Goal: Task Accomplishment & Management: Use online tool/utility

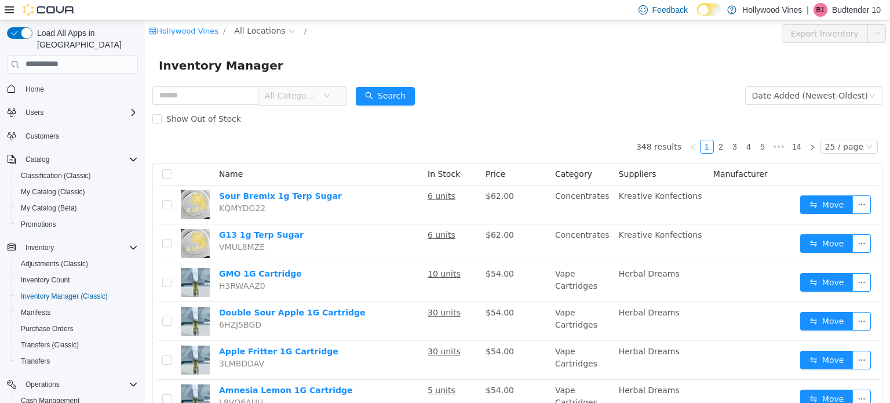
click at [277, 99] on span "All Categories" at bounding box center [291, 95] width 53 height 12
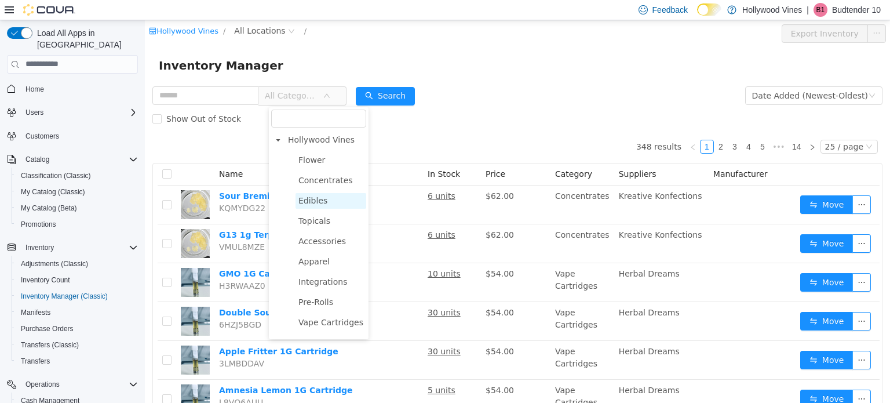
scroll to position [39, 0]
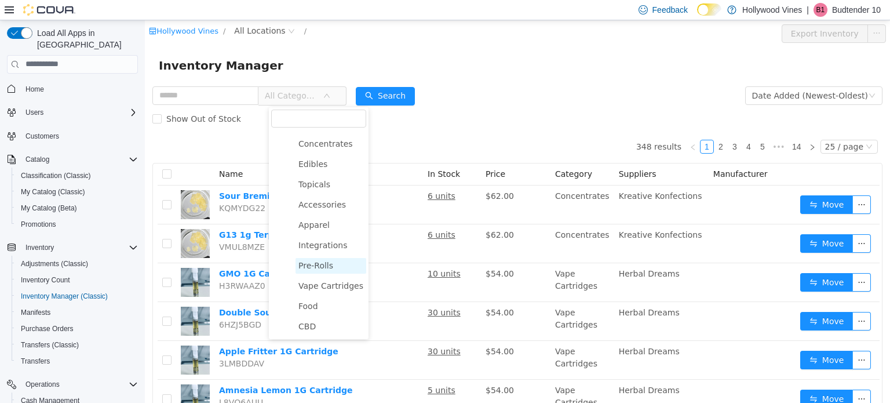
click at [318, 268] on span "Pre-Rolls" at bounding box center [315, 264] width 35 height 9
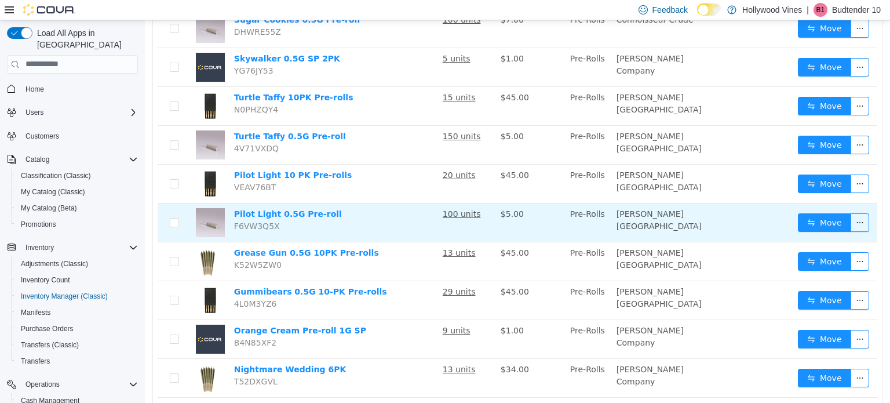
scroll to position [0, 0]
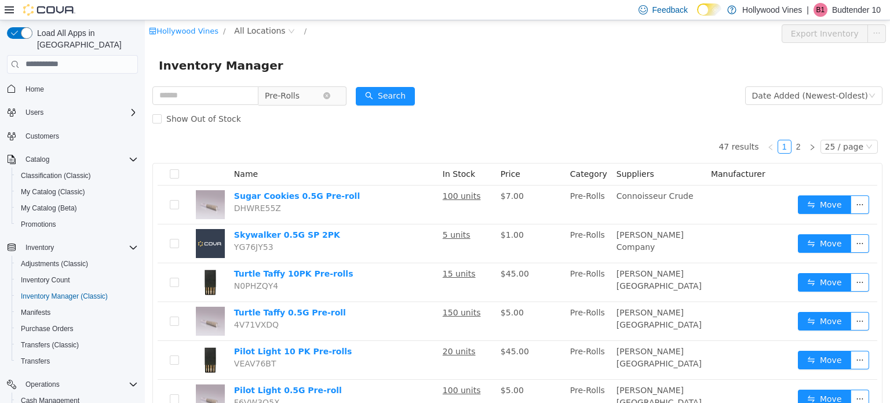
click at [323, 93] on span "Pre-Rolls" at bounding box center [294, 94] width 58 height 17
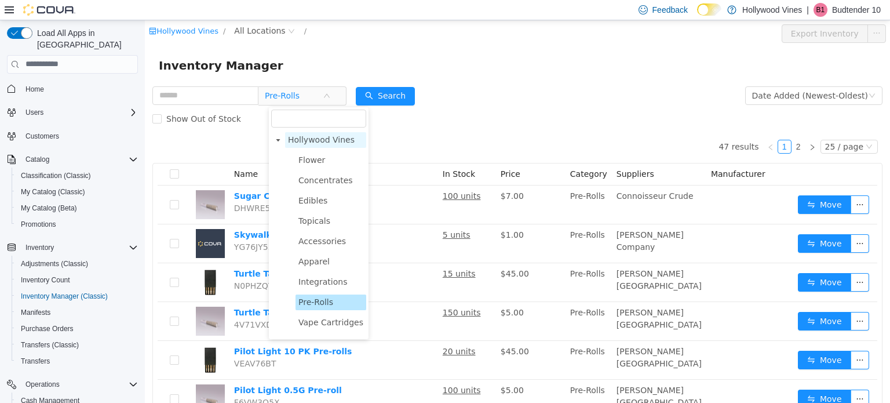
click at [301, 137] on span "Hollywood Vines" at bounding box center [321, 138] width 67 height 9
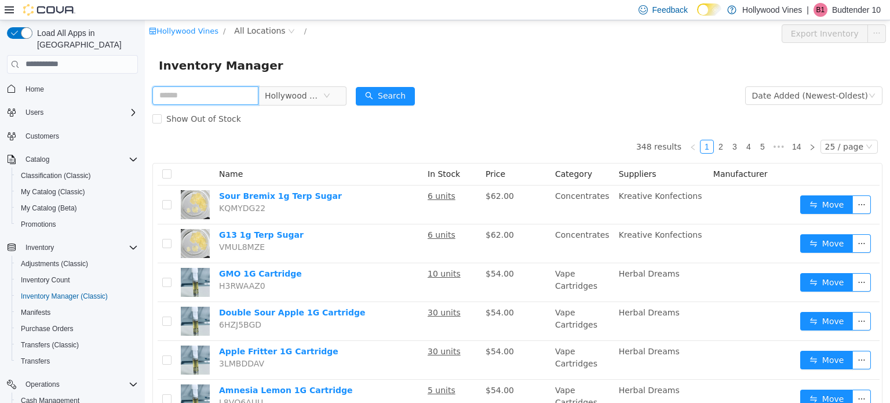
click at [186, 98] on input "text" at bounding box center [205, 95] width 106 height 19
type input "**********"
click at [398, 90] on button "Search" at bounding box center [385, 95] width 59 height 19
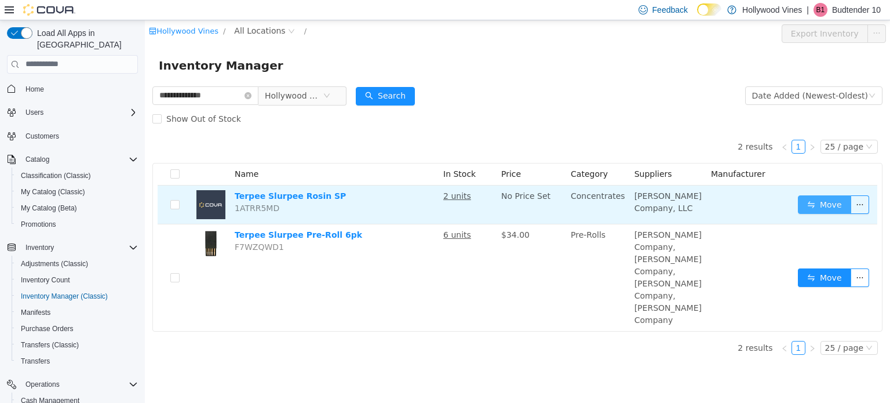
click at [821, 203] on button "Move" at bounding box center [824, 204] width 53 height 19
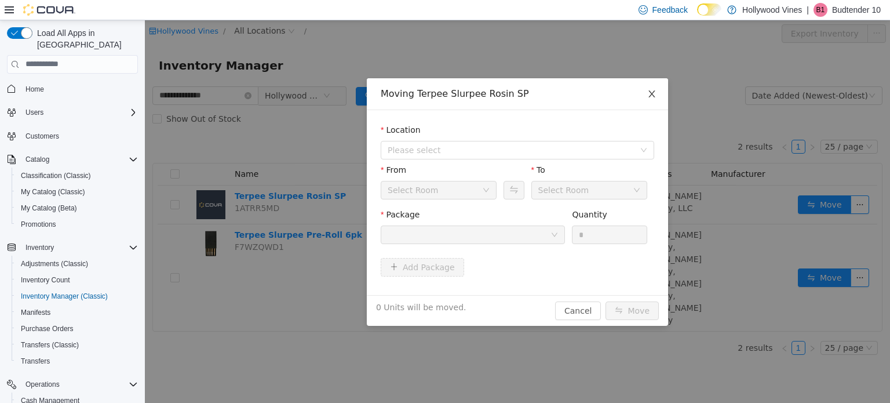
click at [647, 101] on span "Close" at bounding box center [651, 94] width 32 height 32
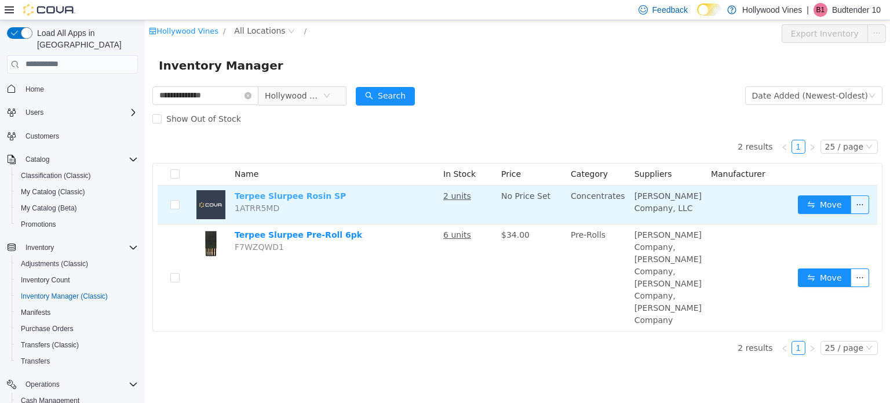
click at [290, 195] on link "Terpee Slurpee Rosin SP" at bounding box center [290, 195] width 111 height 9
click at [806, 204] on button "Move" at bounding box center [824, 204] width 53 height 19
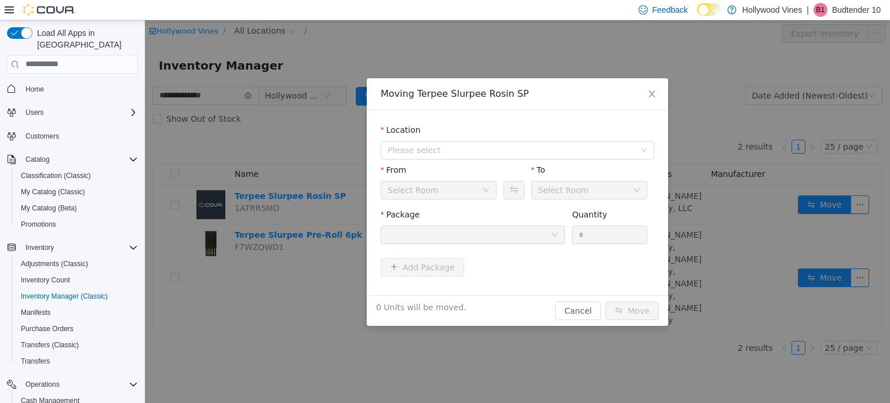
click at [524, 234] on div at bounding box center [468, 233] width 163 height 17
click at [495, 151] on span "Please select" at bounding box center [510, 150] width 247 height 12
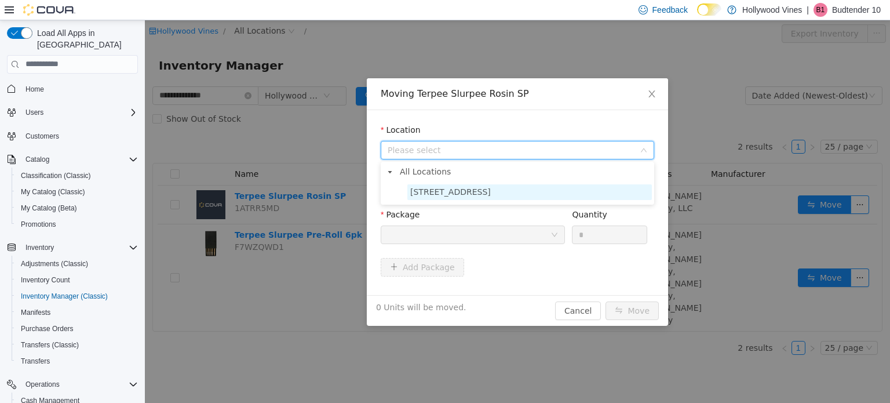
click at [473, 197] on span "3591 S. Vine Rd" at bounding box center [529, 192] width 244 height 16
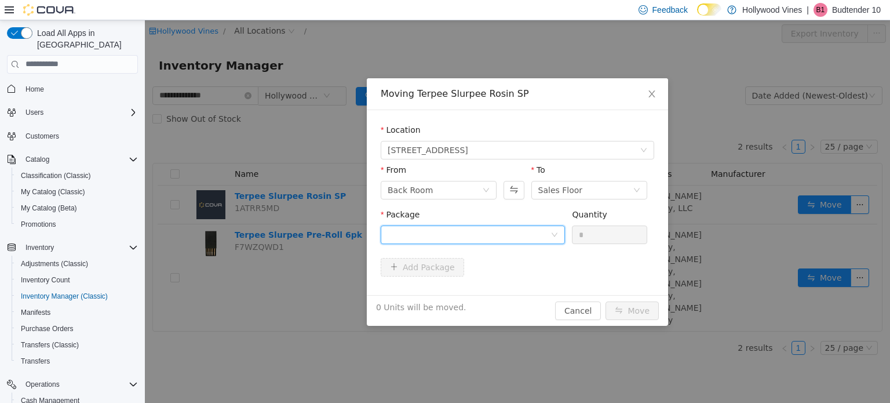
click at [477, 235] on div at bounding box center [468, 233] width 163 height 17
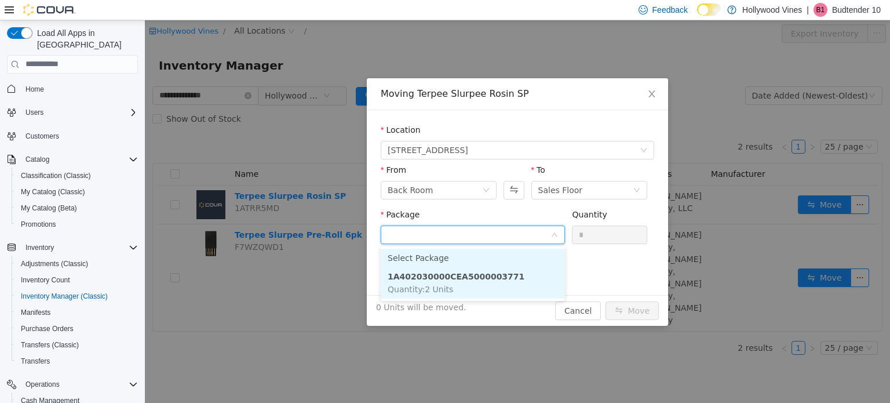
click at [471, 272] on strong "1A402030000CEA5000003771" at bounding box center [455, 275] width 137 height 9
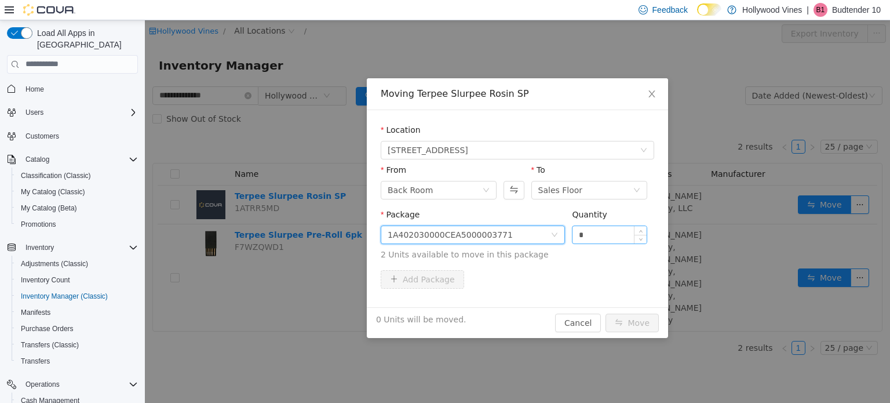
click at [610, 236] on input "*" at bounding box center [609, 233] width 74 height 17
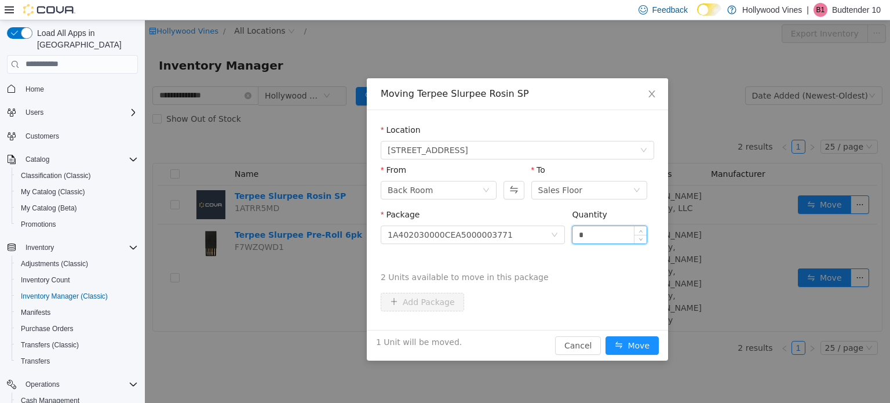
type input "*"
click at [605, 335] on button "Move" at bounding box center [631, 344] width 53 height 19
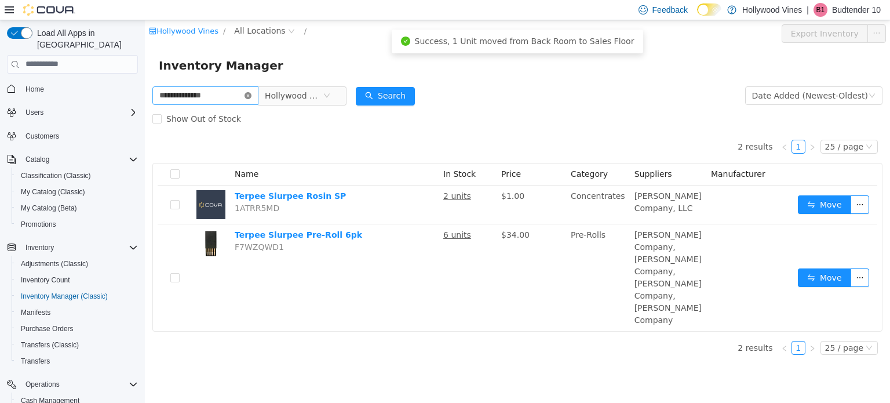
click at [251, 96] on icon "icon: close-circle" at bounding box center [247, 95] width 7 height 7
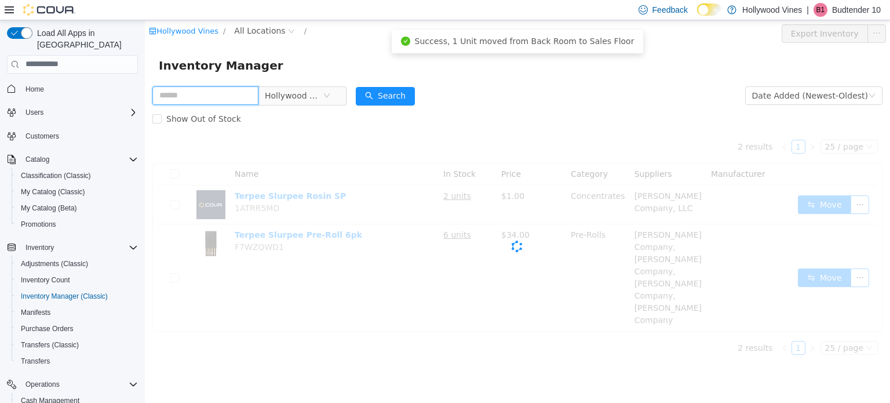
click at [211, 97] on input "text" at bounding box center [205, 95] width 106 height 19
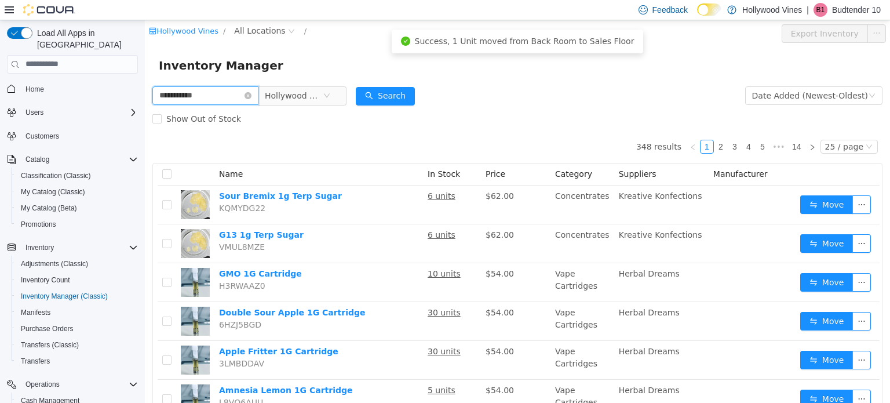
type input "**********"
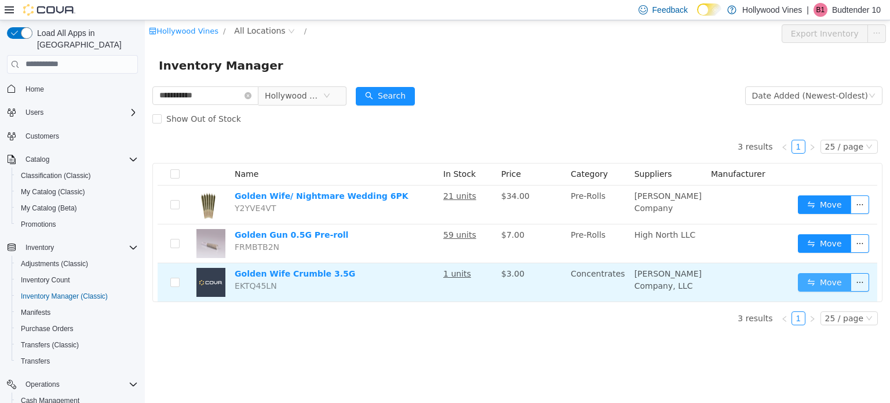
click at [806, 279] on button "Move" at bounding box center [824, 281] width 53 height 19
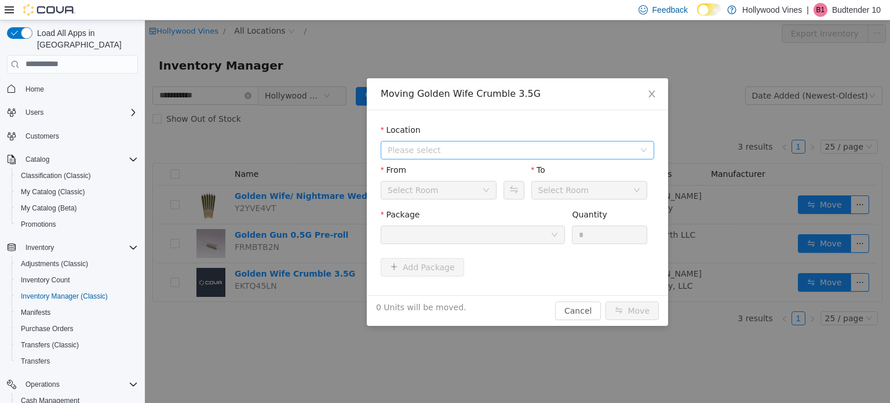
click at [433, 152] on span "Please select" at bounding box center [510, 150] width 247 height 12
click at [430, 189] on span "3591 S. Vine Rd" at bounding box center [450, 190] width 81 height 9
click at [447, 246] on div "Package" at bounding box center [473, 228] width 184 height 40
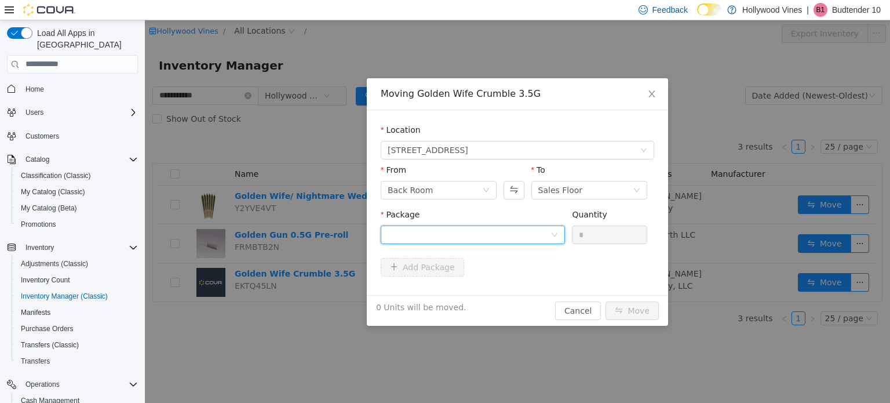
click at [447, 238] on div at bounding box center [468, 233] width 163 height 17
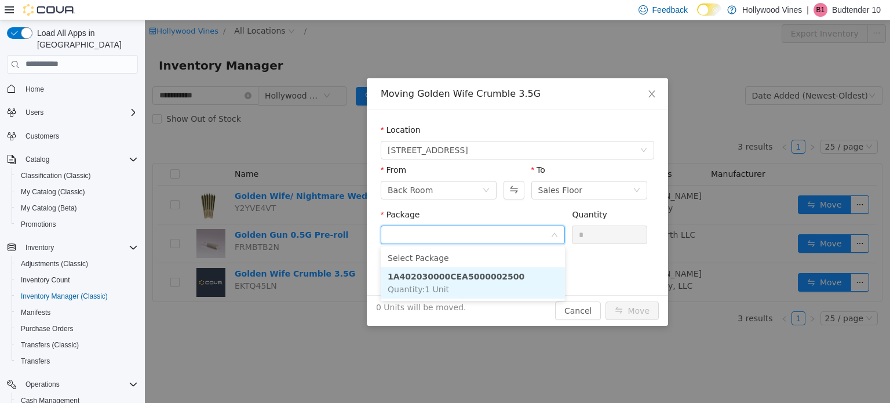
click at [449, 273] on strong "1A402030000CEA5000002500" at bounding box center [455, 275] width 137 height 9
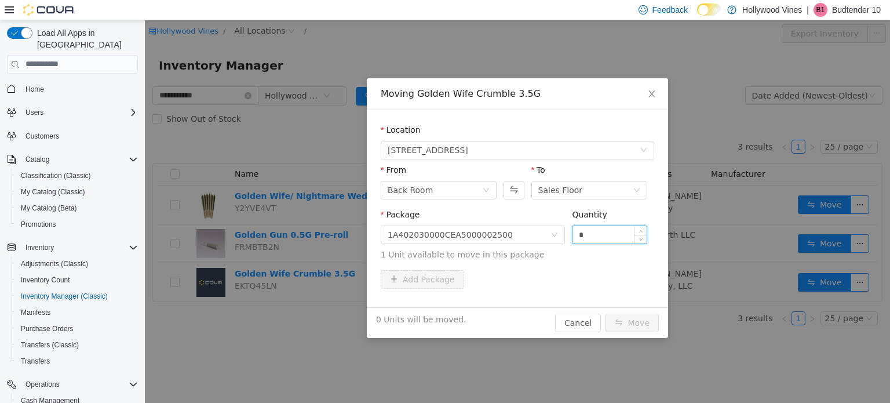
click at [599, 231] on input "*" at bounding box center [609, 233] width 74 height 17
type input "*"
click at [605, 313] on button "Move" at bounding box center [631, 322] width 53 height 19
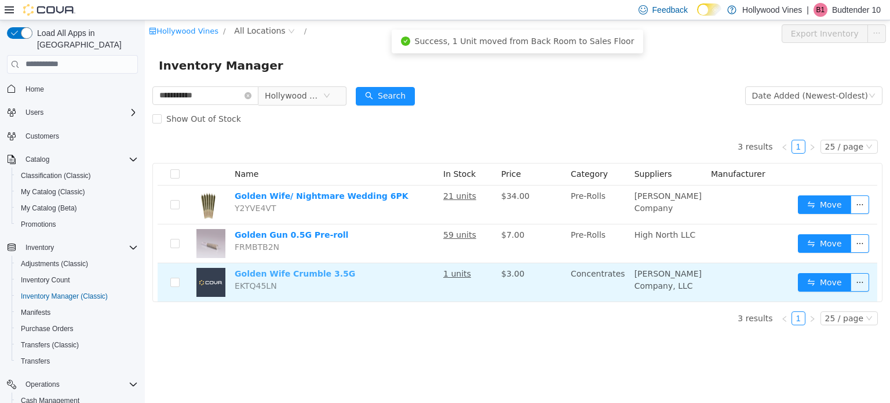
click at [301, 276] on link "Golden Wife Crumble 3.5G" at bounding box center [295, 272] width 120 height 9
click at [828, 281] on button "Move" at bounding box center [824, 281] width 53 height 19
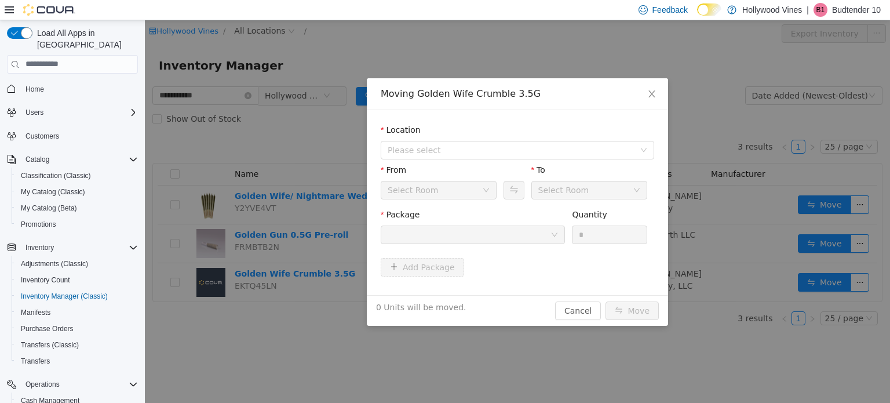
click at [215, 286] on div "Moving Golden Wife Crumble 3.5G Location Please select From Select Room To Sele…" at bounding box center [517, 211] width 745 height 382
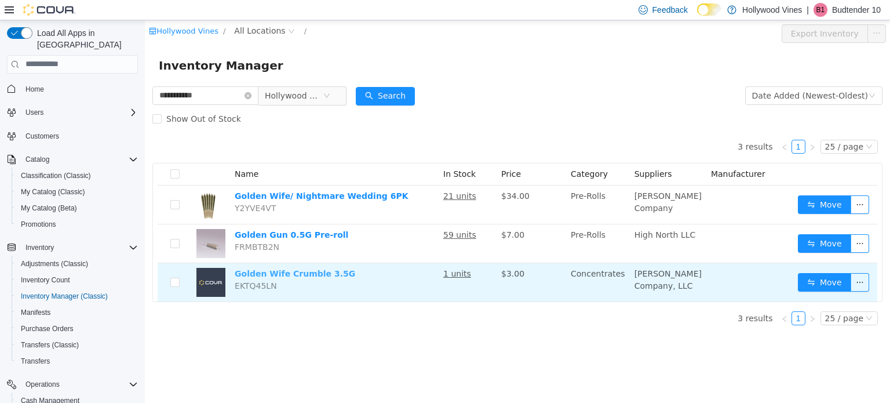
click at [259, 269] on link "Golden Wife Crumble 3.5G" at bounding box center [295, 272] width 120 height 9
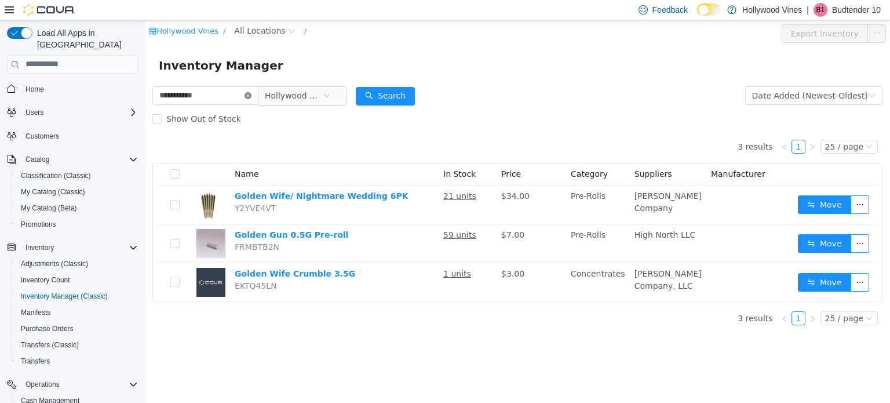
click at [251, 94] on icon "icon: close-circle" at bounding box center [247, 95] width 7 height 7
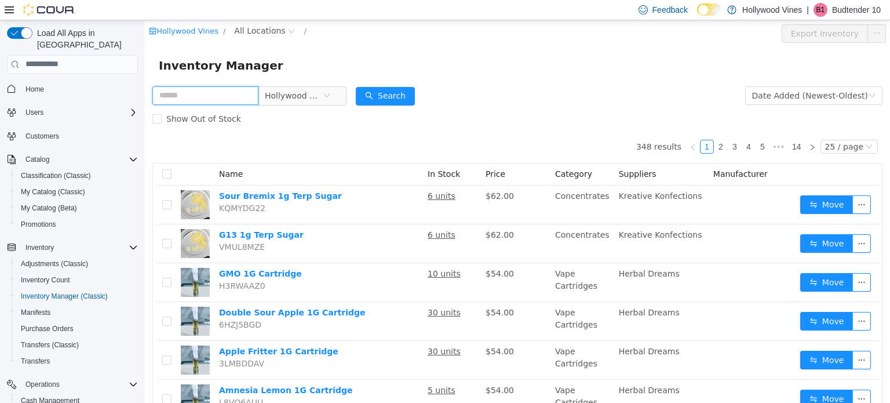
click at [209, 90] on input "text" at bounding box center [205, 95] width 106 height 19
type input "*********"
click at [377, 99] on button "Search" at bounding box center [385, 95] width 59 height 19
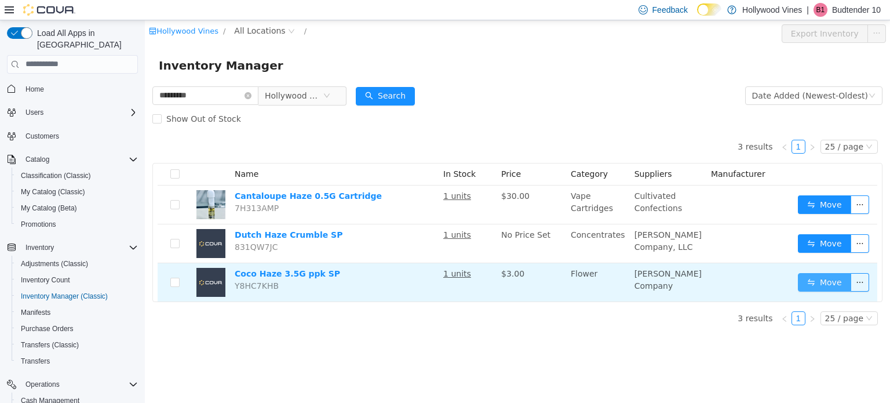
click at [811, 283] on button "Move" at bounding box center [824, 281] width 53 height 19
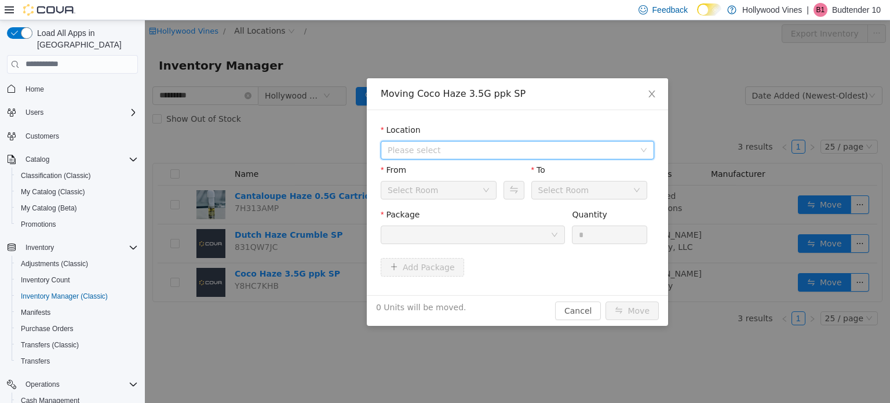
click at [431, 147] on span "Please select" at bounding box center [510, 150] width 247 height 12
click at [431, 194] on span "3591 S. Vine Rd" at bounding box center [450, 190] width 81 height 9
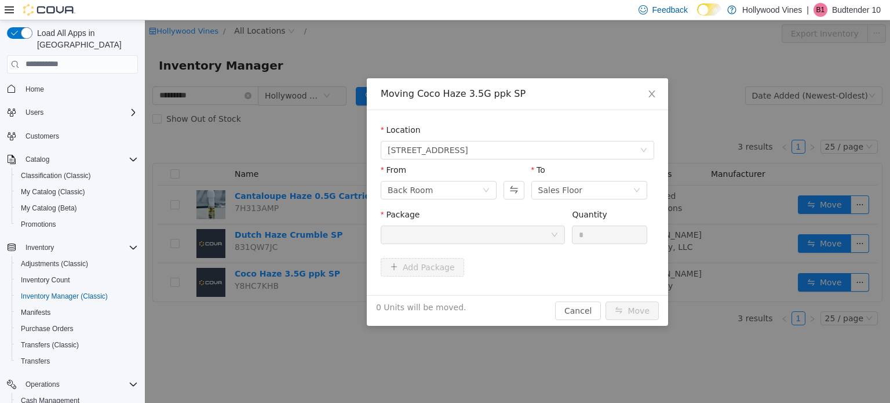
click at [449, 240] on div at bounding box center [468, 233] width 163 height 17
click at [547, 231] on div at bounding box center [468, 233] width 163 height 17
click at [649, 103] on span "Close" at bounding box center [651, 94] width 32 height 32
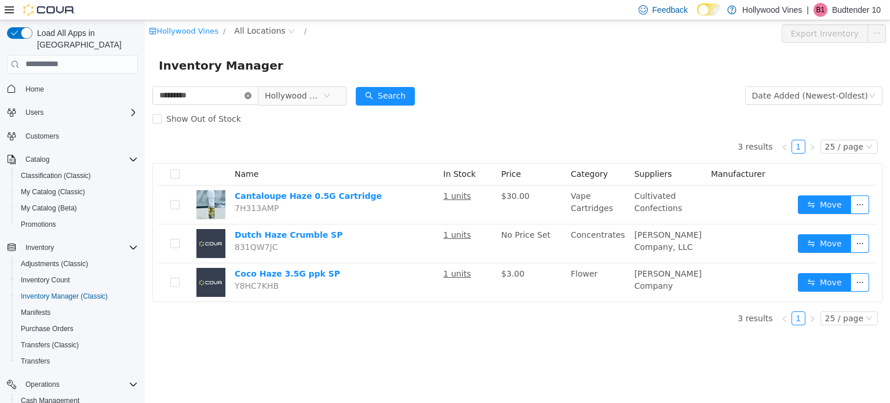
click at [251, 93] on icon "icon: close-circle" at bounding box center [247, 95] width 7 height 7
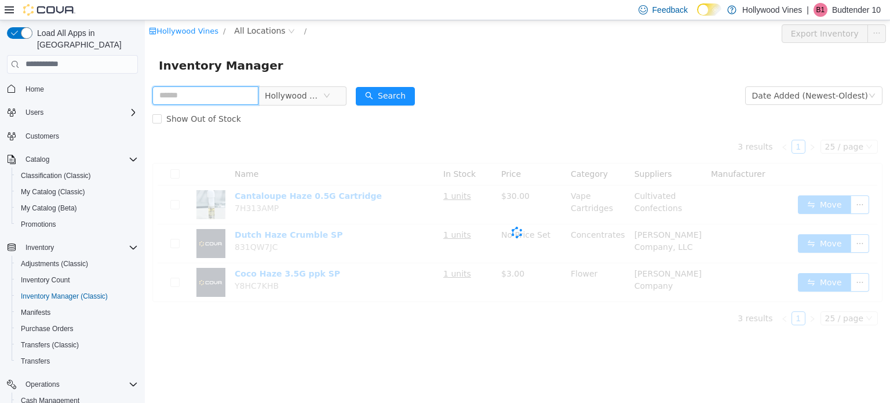
click at [209, 94] on input "text" at bounding box center [205, 95] width 106 height 19
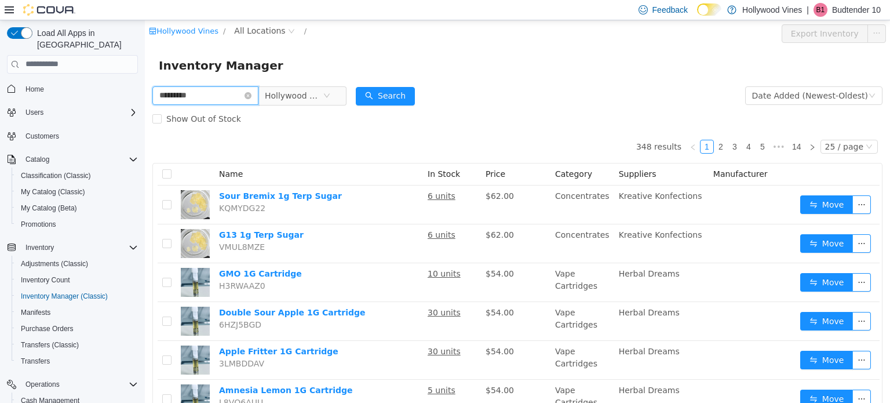
type input "**********"
click at [404, 100] on button "Search" at bounding box center [385, 95] width 59 height 19
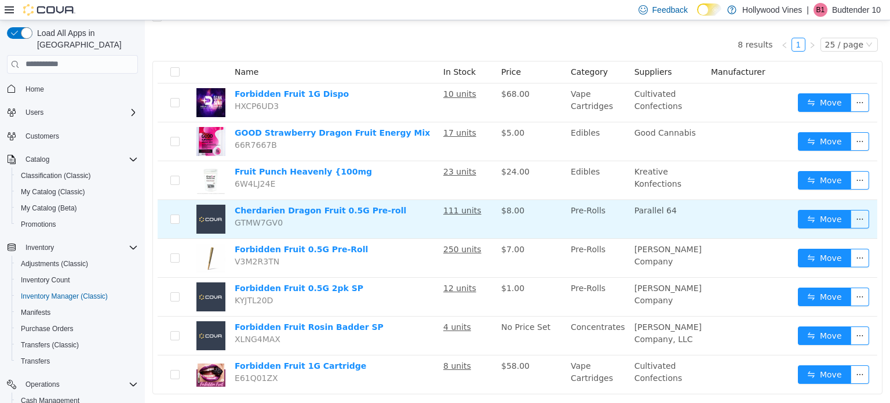
scroll to position [103, 0]
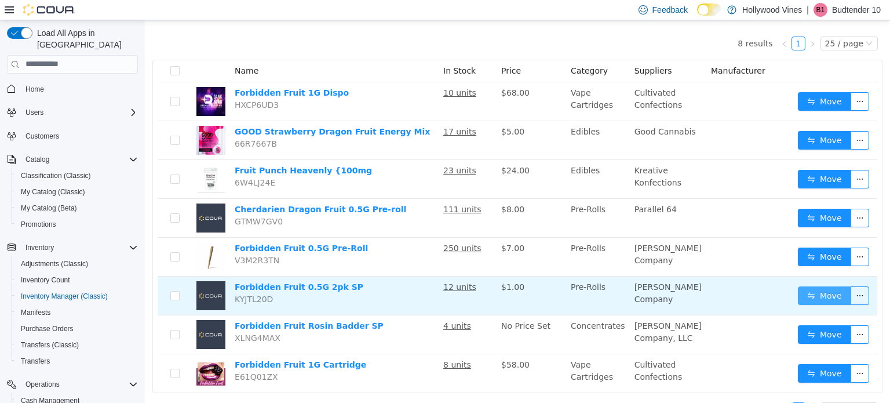
click at [804, 294] on button "Move" at bounding box center [824, 295] width 53 height 19
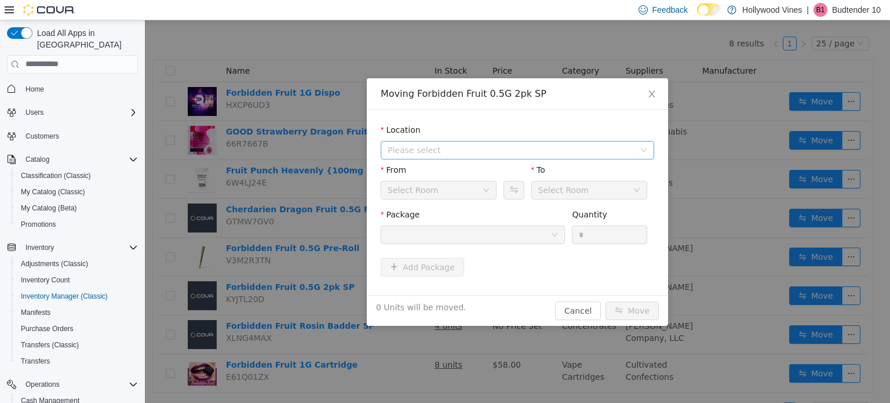
click at [473, 145] on span "Please select" at bounding box center [510, 150] width 247 height 12
click at [463, 194] on span "3591 S. Vine Rd" at bounding box center [450, 190] width 81 height 9
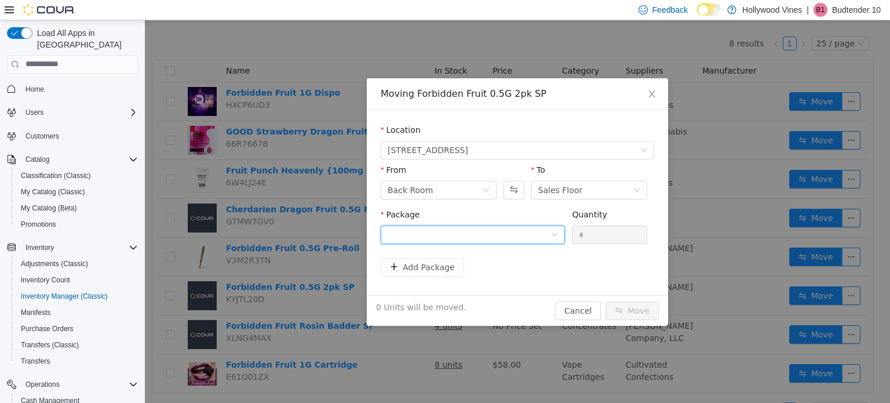
click at [465, 231] on div at bounding box center [468, 233] width 163 height 17
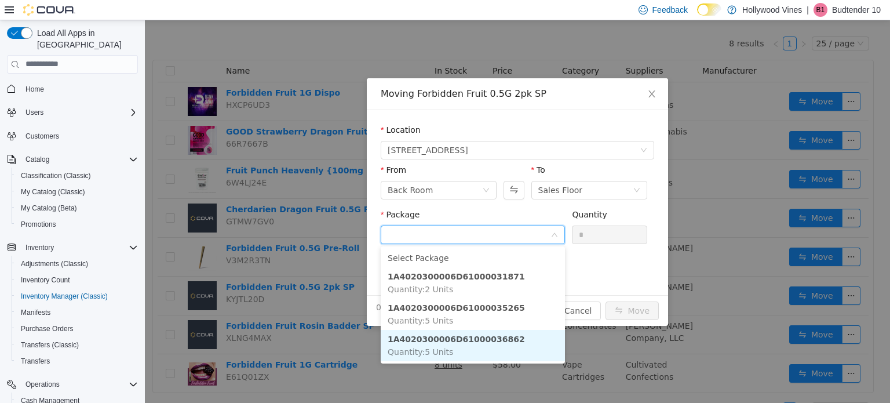
click at [462, 337] on strong "1A4020300006D61000036862" at bounding box center [455, 338] width 137 height 9
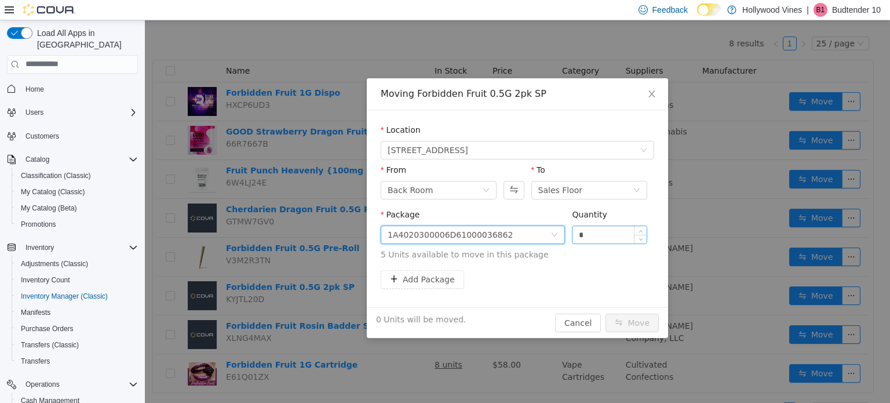
click at [598, 232] on input "*" at bounding box center [609, 233] width 74 height 17
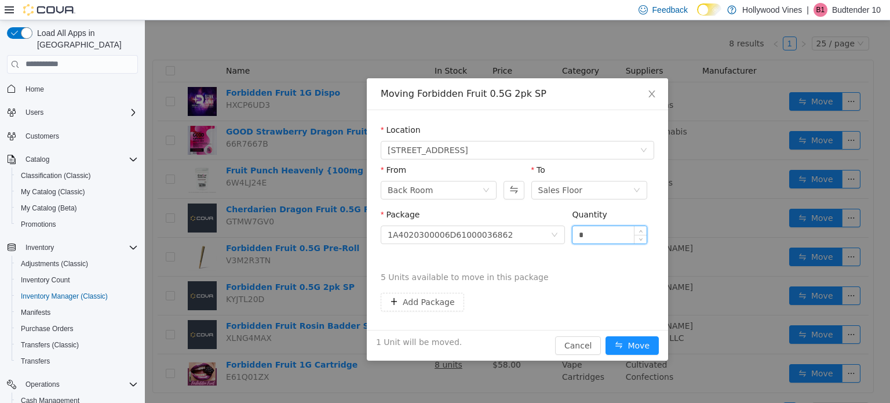
type input "*"
click at [605, 335] on button "Move" at bounding box center [631, 344] width 53 height 19
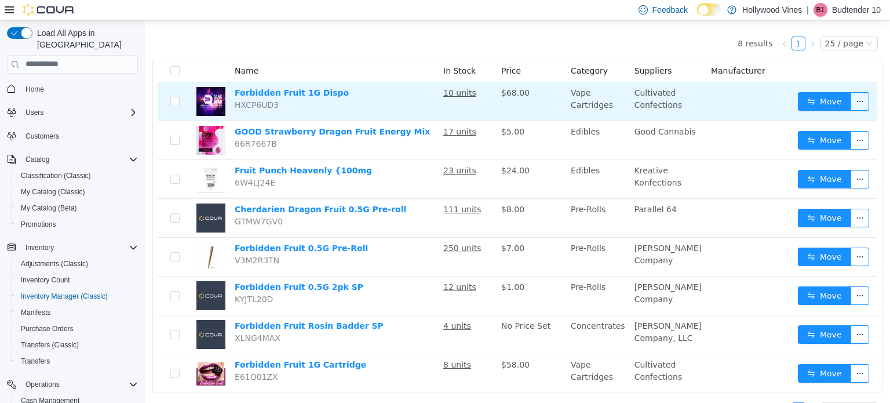
scroll to position [0, 0]
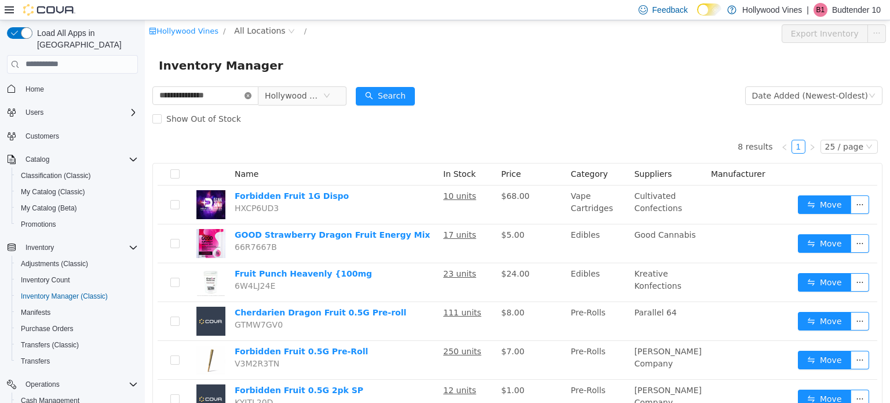
click at [251, 95] on icon "icon: close-circle" at bounding box center [247, 95] width 7 height 7
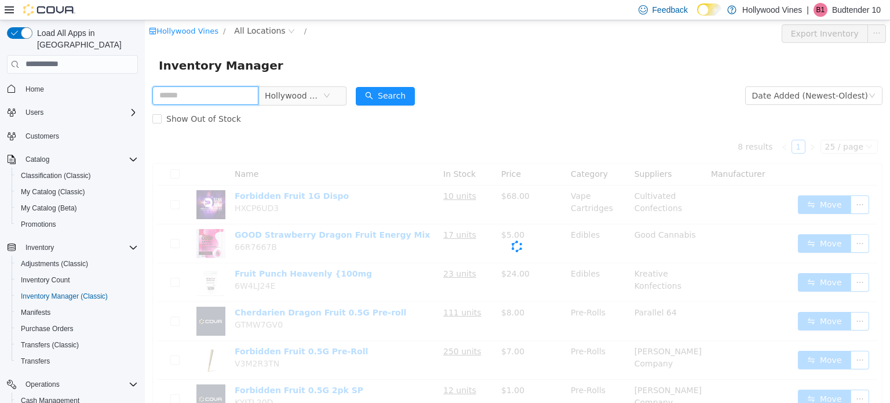
click at [220, 93] on input "text" at bounding box center [205, 95] width 106 height 19
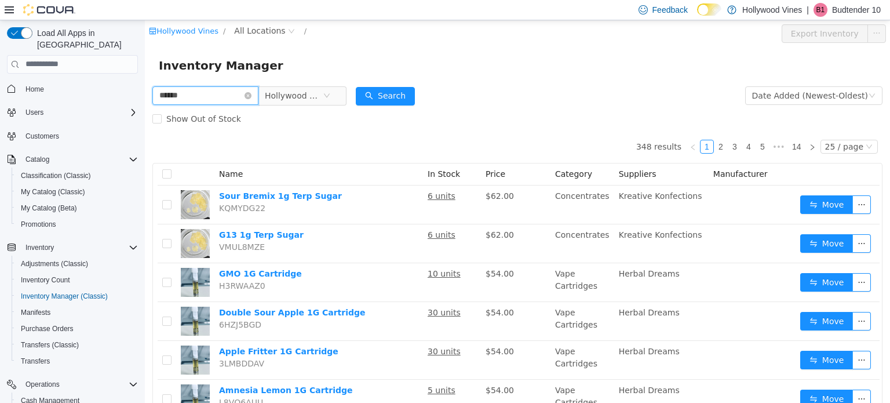
type input "******"
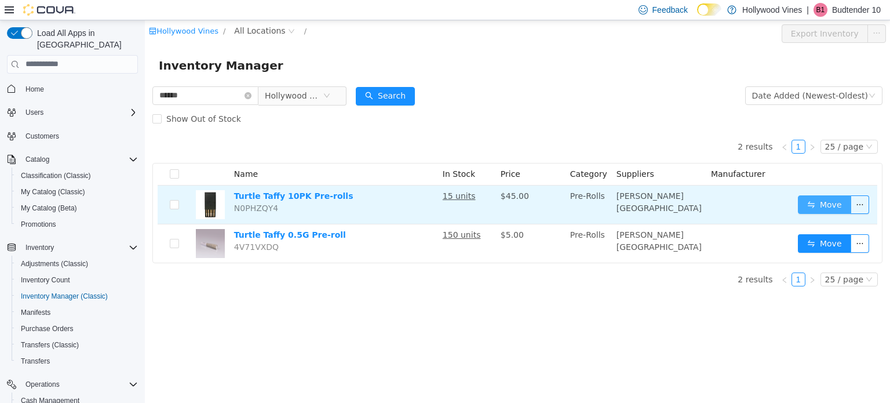
click at [832, 199] on button "Move" at bounding box center [824, 204] width 53 height 19
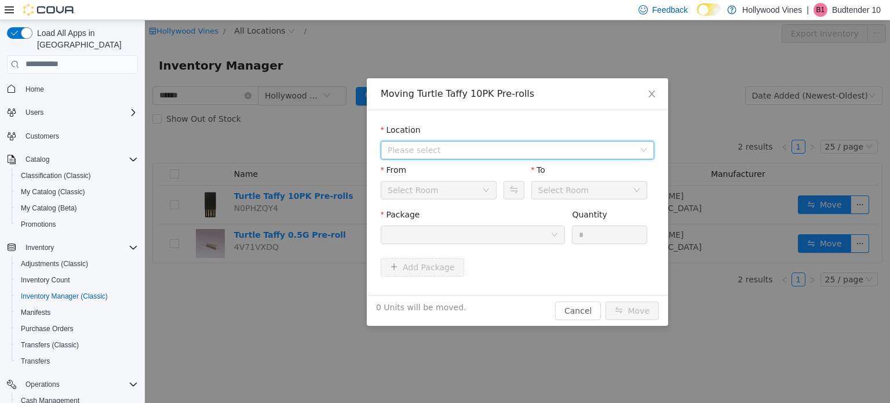
click at [482, 155] on span "Please select" at bounding box center [510, 150] width 247 height 12
click at [479, 186] on span "3591 S. Vine Rd" at bounding box center [529, 192] width 244 height 16
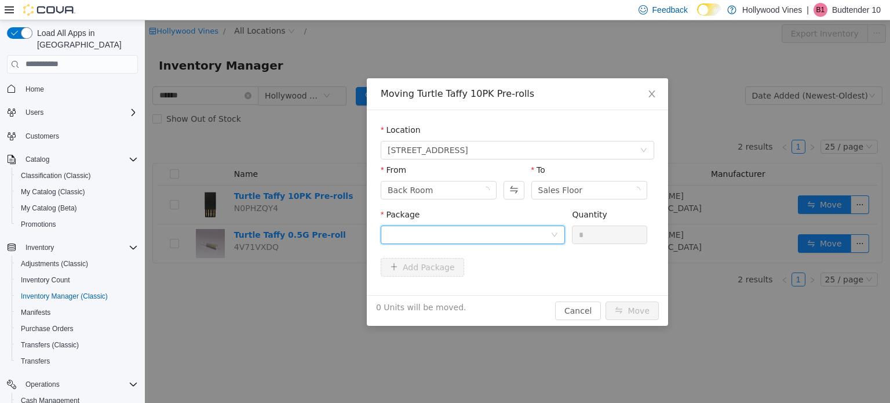
click at [484, 230] on div at bounding box center [468, 233] width 163 height 17
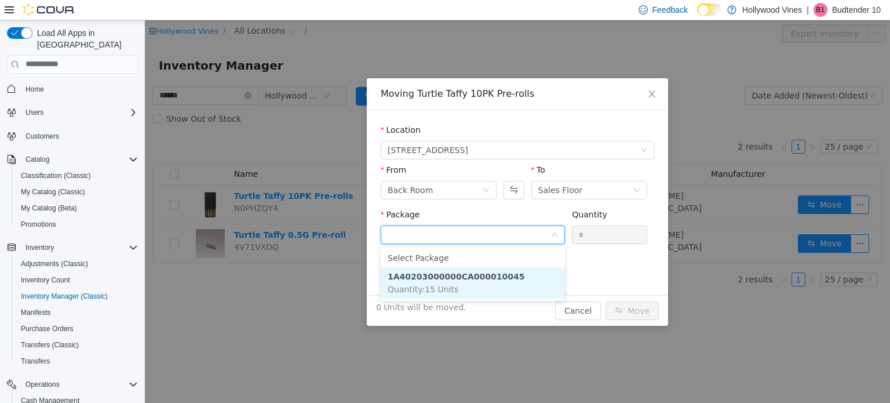
click at [481, 276] on strong "1A40203000000CA000010045" at bounding box center [455, 275] width 137 height 9
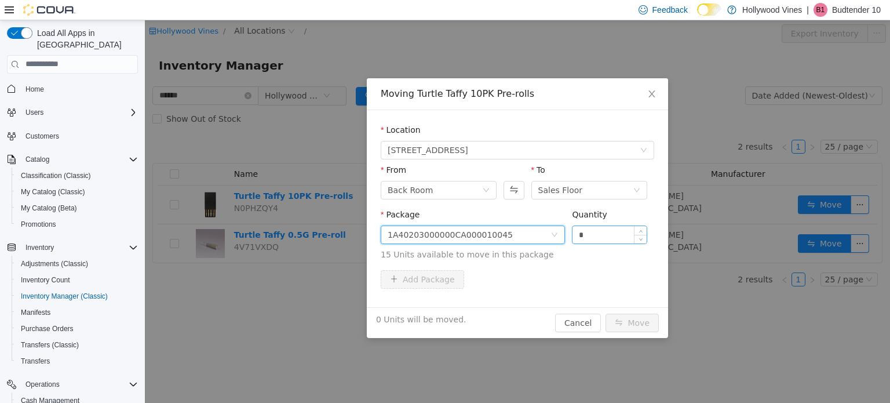
click at [580, 236] on input "*" at bounding box center [609, 233] width 74 height 17
click at [583, 235] on input "*" at bounding box center [609, 233] width 74 height 17
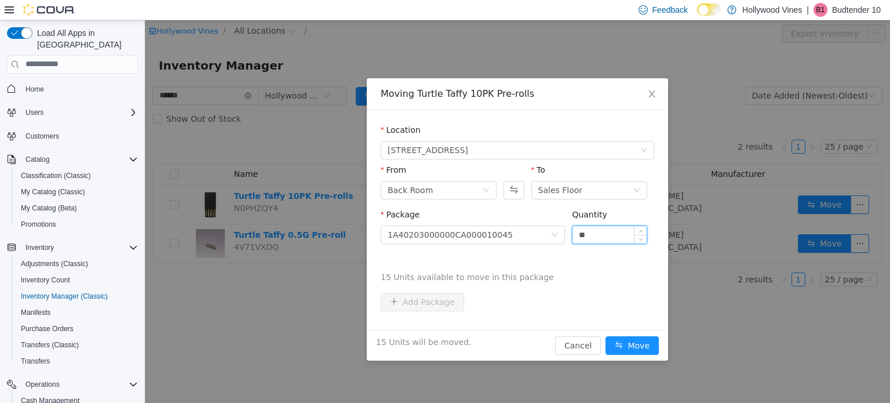
type input "**"
click at [605, 335] on button "Move" at bounding box center [631, 344] width 53 height 19
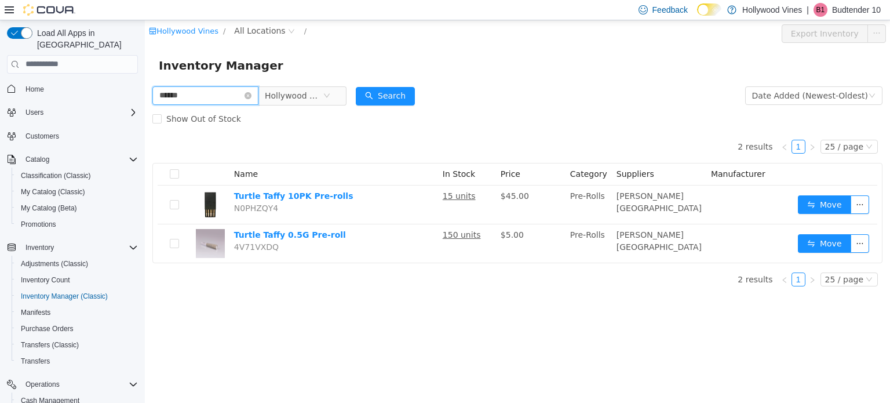
click at [225, 97] on input "******" at bounding box center [205, 95] width 106 height 19
type input "*"
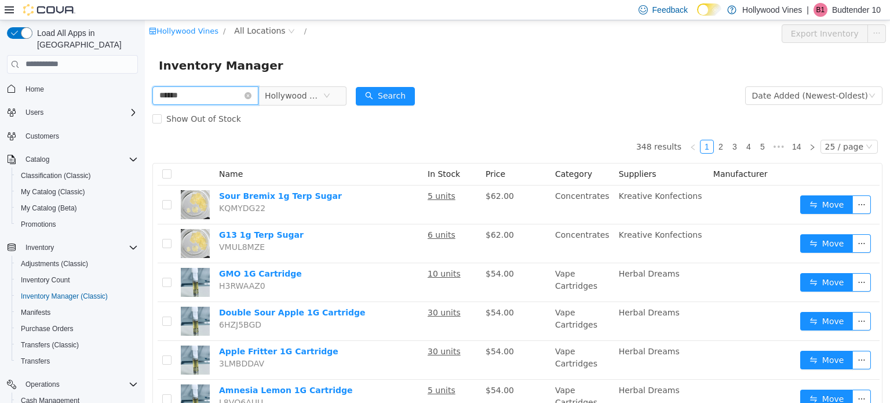
type input "**********"
click at [393, 93] on button "Search" at bounding box center [385, 95] width 59 height 19
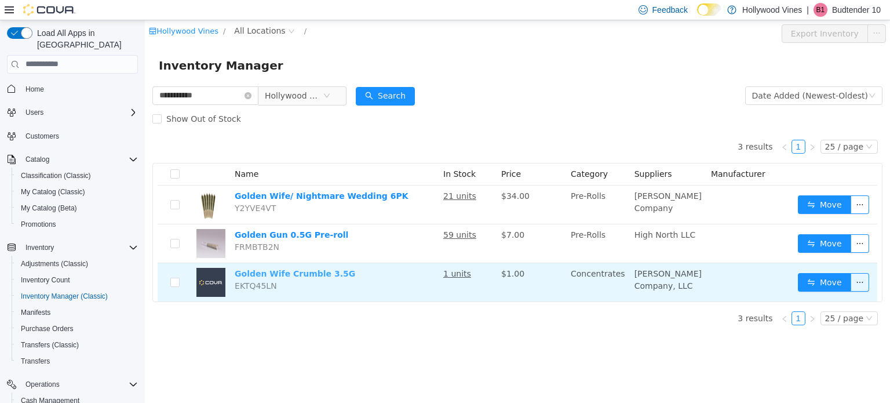
click at [297, 272] on link "Golden Wife Crumble 3.5G" at bounding box center [295, 272] width 120 height 9
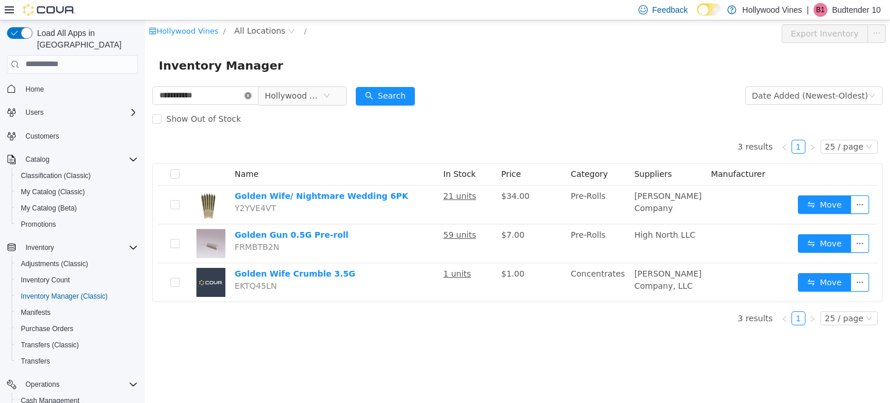
click at [251, 94] on icon "icon: close-circle" at bounding box center [247, 95] width 7 height 7
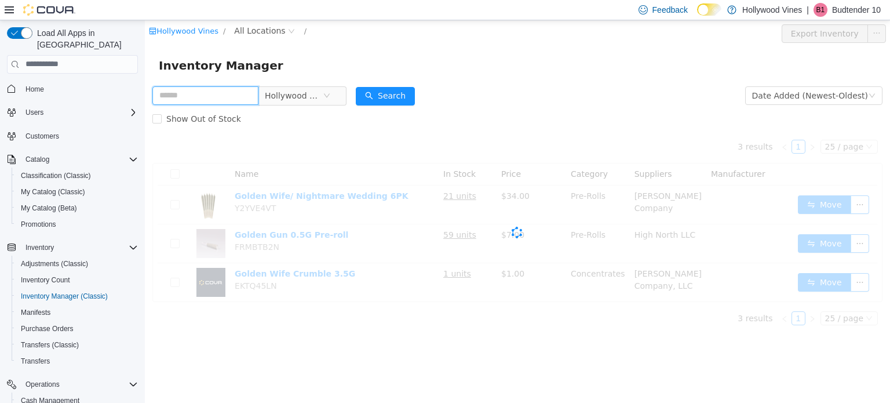
click at [213, 90] on input "text" at bounding box center [205, 95] width 106 height 19
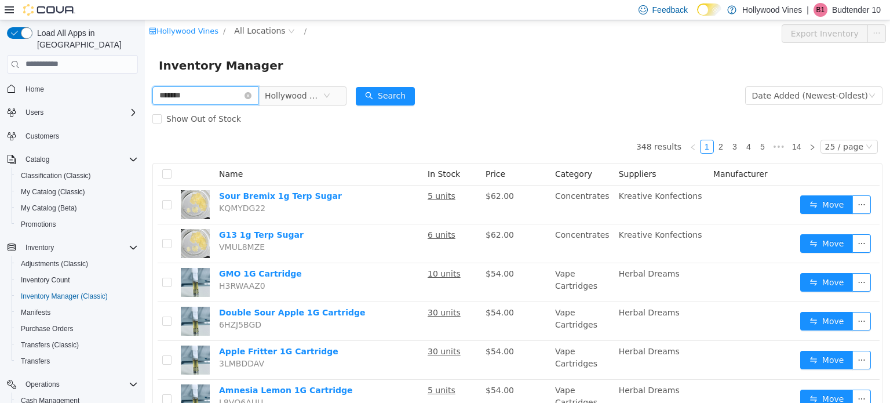
type input "**********"
click at [401, 92] on button "Search" at bounding box center [385, 95] width 59 height 19
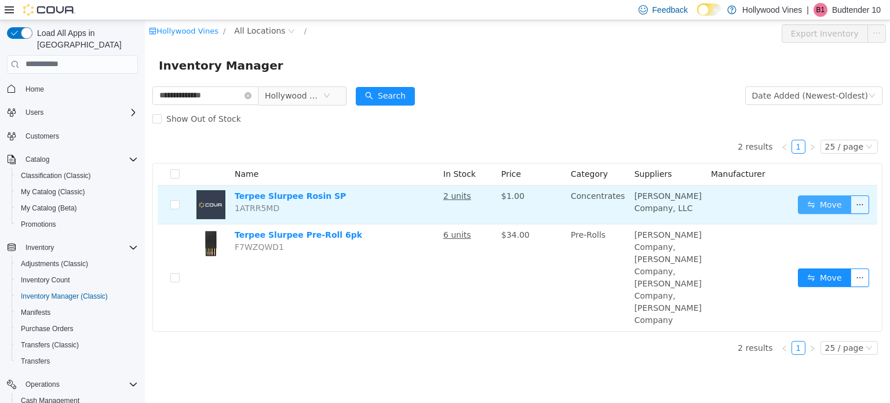
click at [802, 206] on button "Move" at bounding box center [824, 204] width 53 height 19
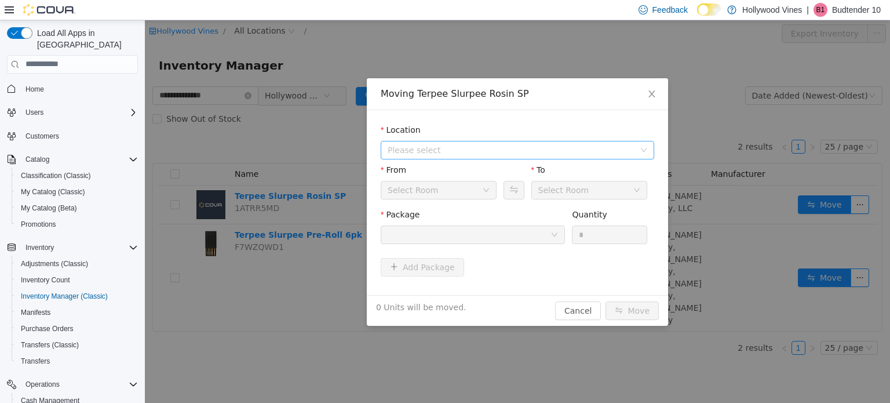
click at [492, 154] on span "Please select" at bounding box center [510, 150] width 247 height 12
click at [470, 196] on span "3591 S. Vine Rd" at bounding box center [529, 192] width 244 height 16
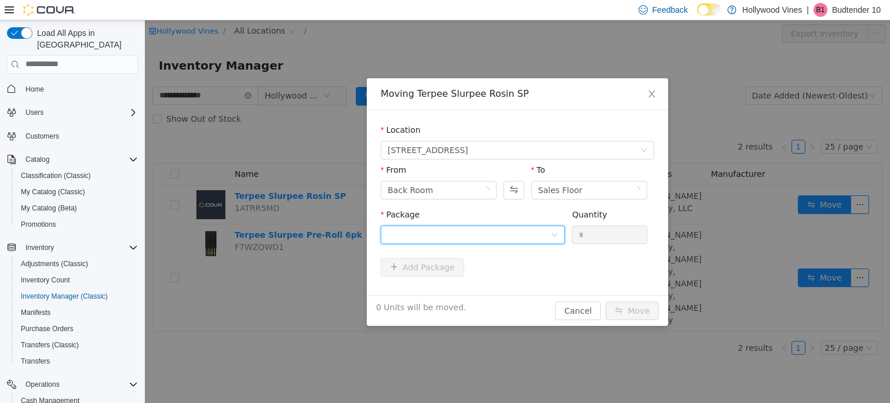
click at [468, 235] on div at bounding box center [468, 233] width 163 height 17
click at [647, 101] on span "Close" at bounding box center [651, 94] width 32 height 32
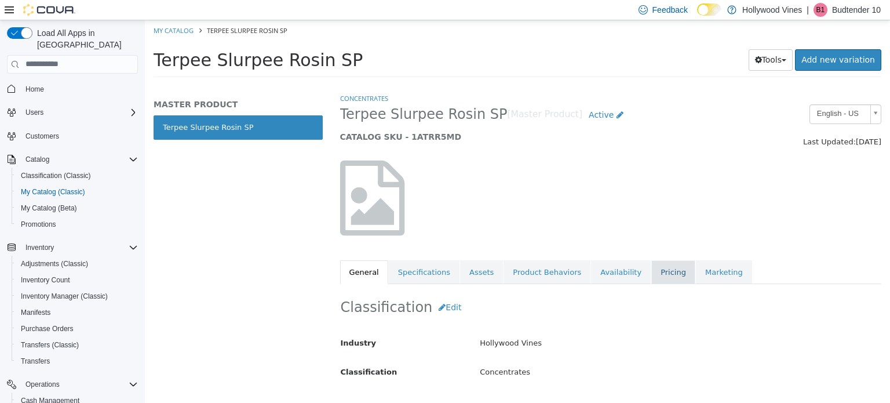
click at [651, 264] on link "Pricing" at bounding box center [673, 271] width 44 height 24
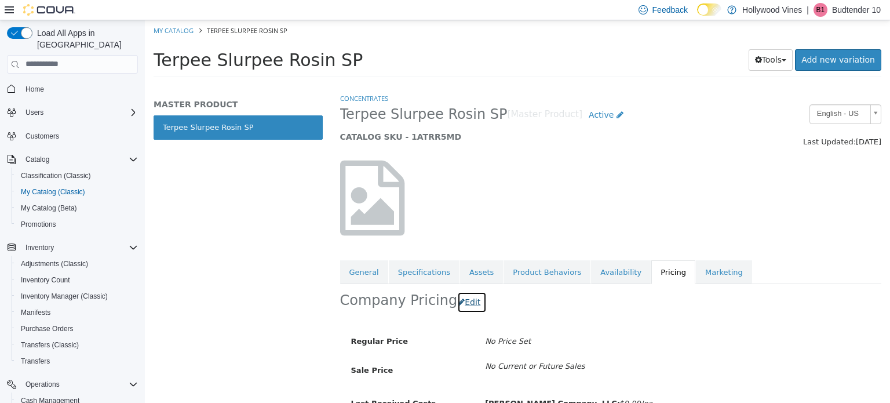
click at [460, 297] on button "Edit" at bounding box center [472, 301] width 30 height 21
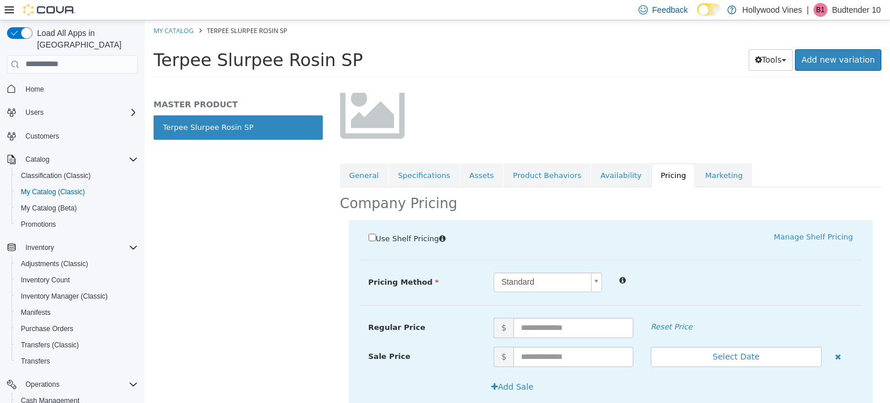
scroll to position [97, 0]
click at [518, 327] on input "text" at bounding box center [573, 326] width 120 height 20
type input "*"
click at [477, 353] on label "Sale Price" at bounding box center [423, 353] width 126 height 16
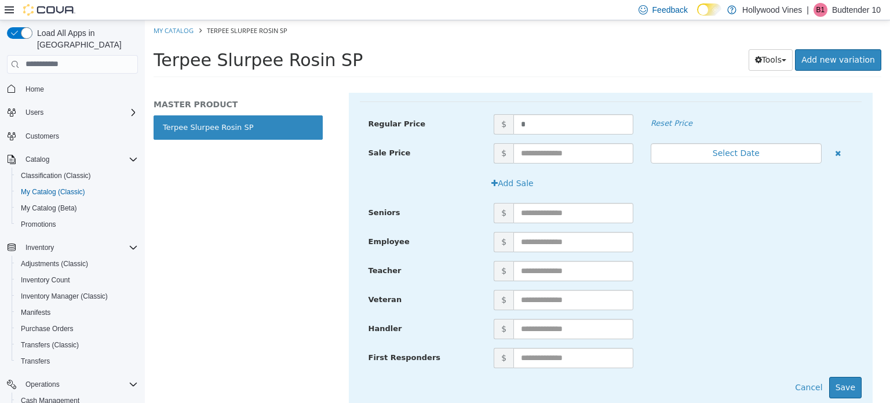
scroll to position [335, 0]
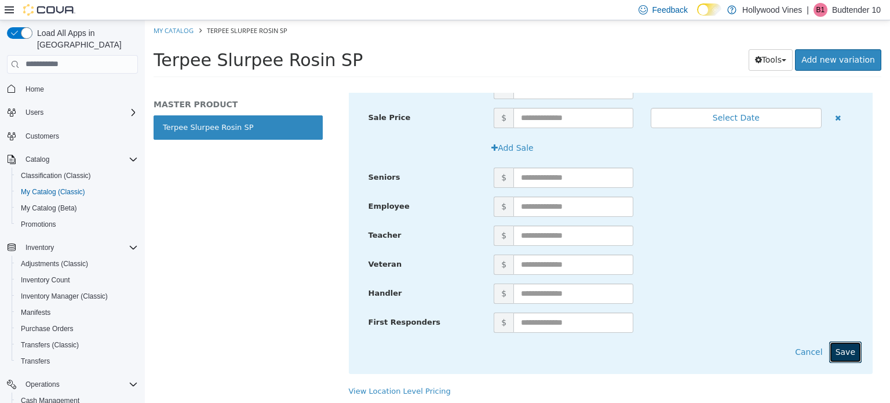
click at [838, 341] on button "Save" at bounding box center [845, 351] width 32 height 21
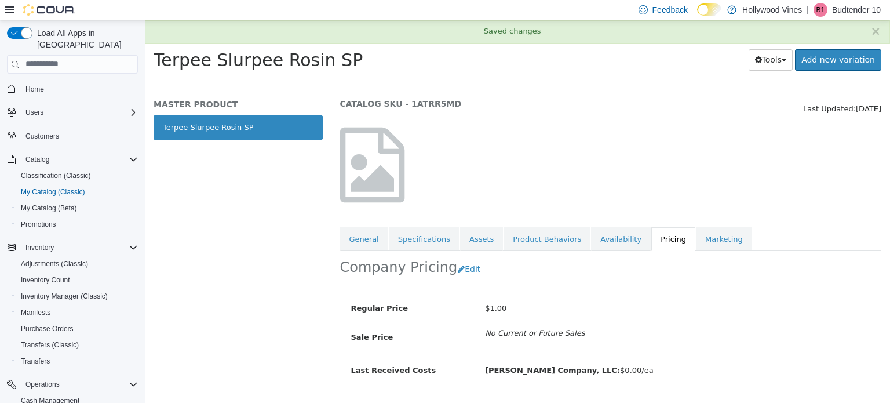
scroll to position [61, 0]
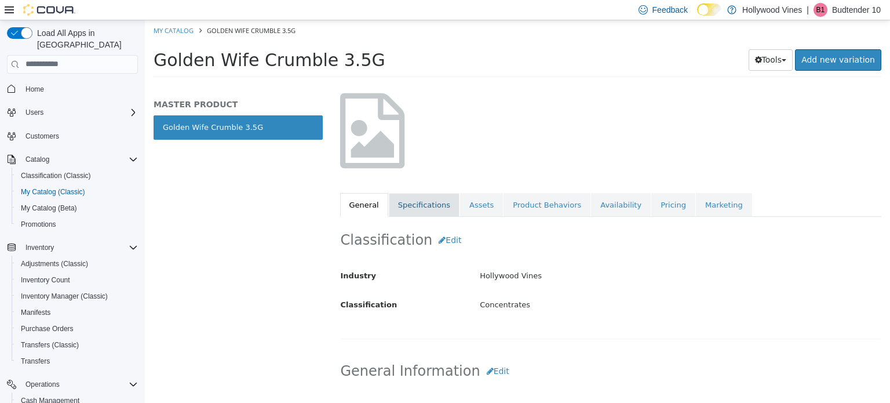
scroll to position [67, 0]
click at [460, 204] on link "Assets" at bounding box center [481, 204] width 43 height 24
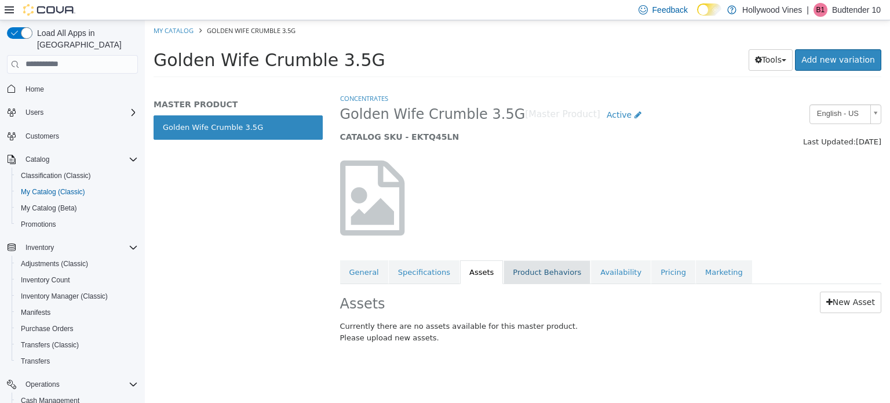
click at [522, 268] on link "Product Behaviors" at bounding box center [546, 271] width 87 height 24
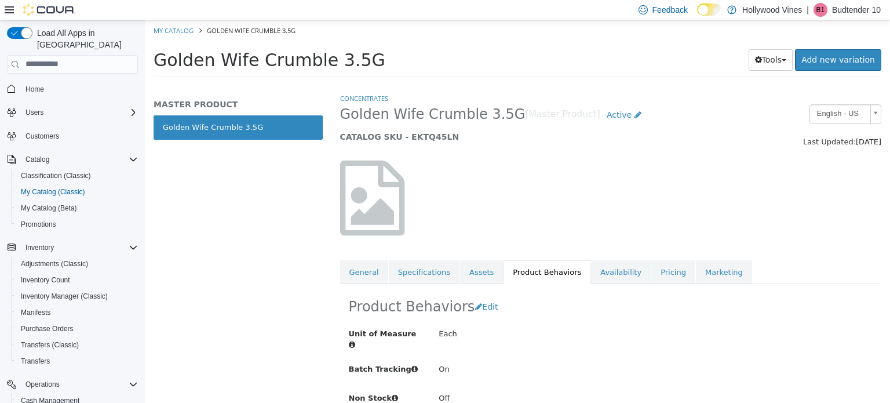
scroll to position [7, 0]
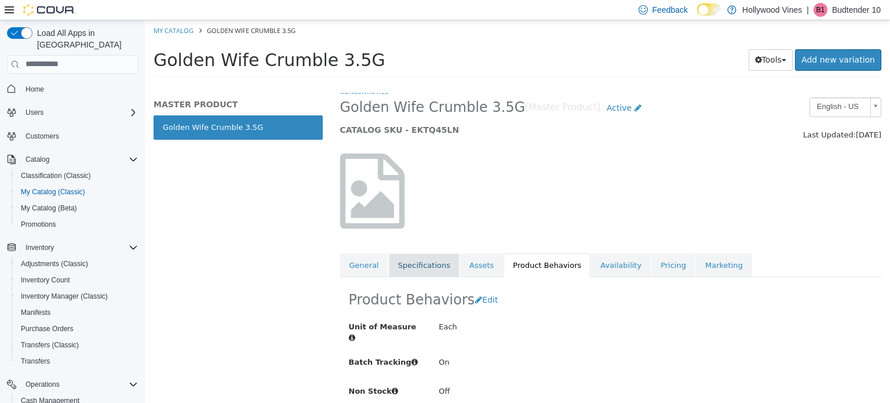
click at [431, 265] on link "Specifications" at bounding box center [424, 265] width 71 height 24
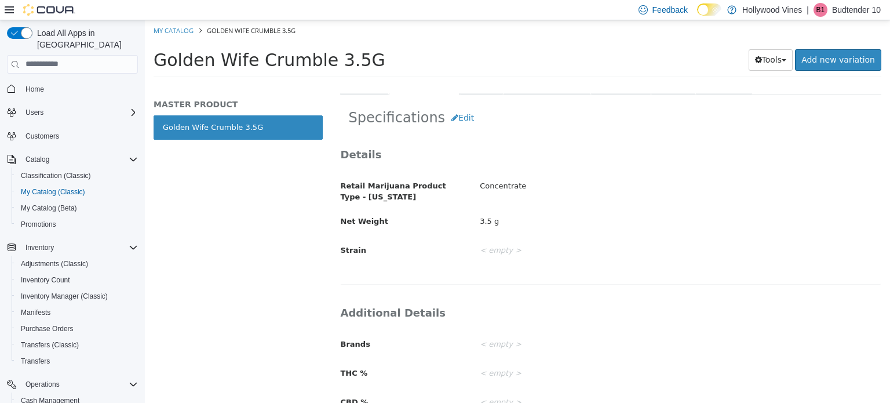
scroll to position [190, 0]
click at [451, 119] on icon "button" at bounding box center [454, 116] width 7 height 8
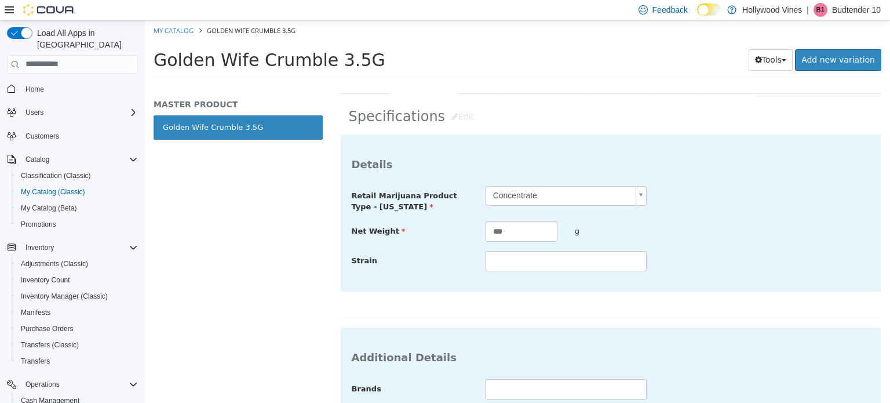
click at [509, 243] on div "**********" at bounding box center [611, 228] width 518 height 86
click at [512, 233] on input "***" at bounding box center [521, 231] width 72 height 20
type input "*"
click at [660, 313] on div "**********" at bounding box center [611, 225] width 542 height 184
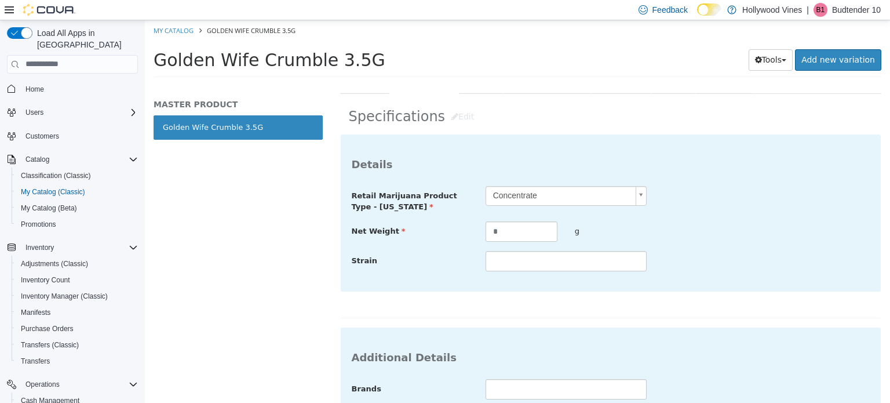
scroll to position [350, 0]
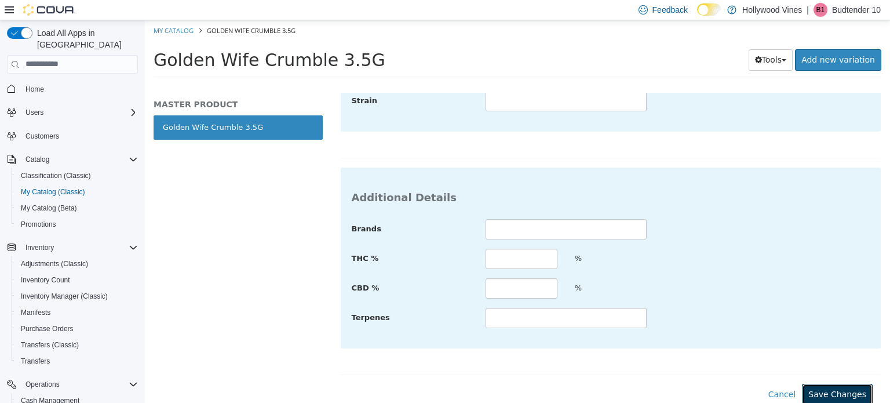
click at [809, 394] on button "Save Changes" at bounding box center [837, 393] width 71 height 21
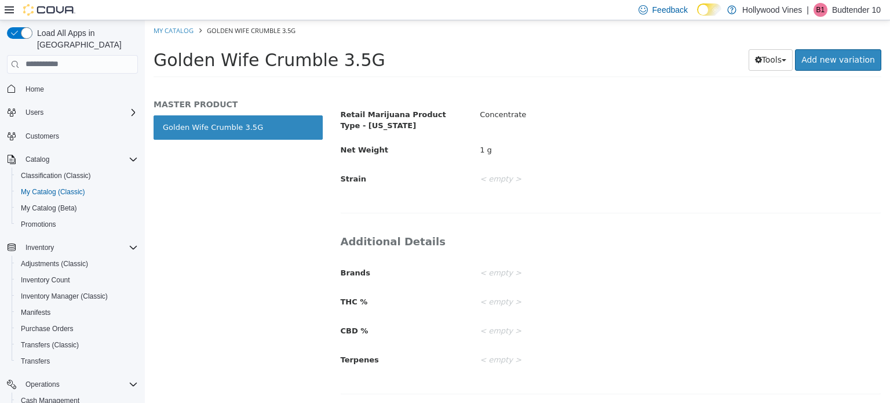
scroll to position [258, 0]
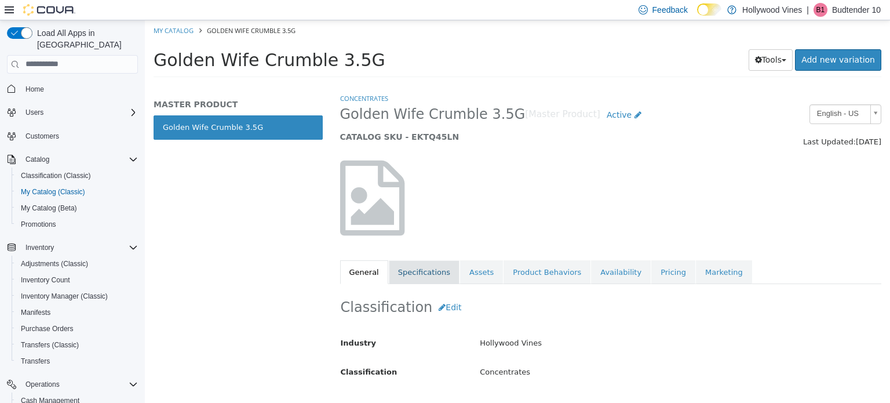
click at [402, 270] on link "Specifications" at bounding box center [424, 271] width 71 height 24
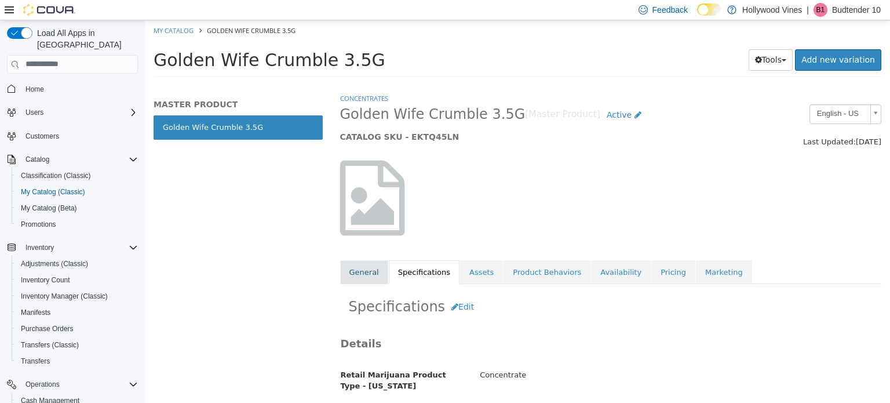
click at [359, 266] on link "General" at bounding box center [364, 271] width 48 height 24
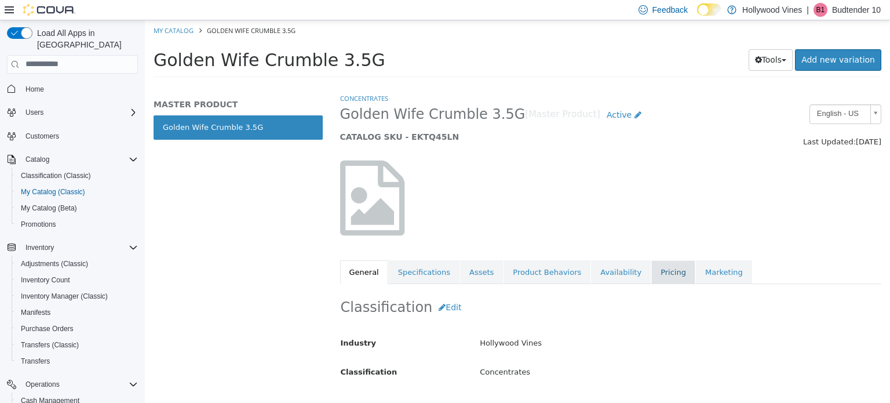
click at [653, 270] on link "Pricing" at bounding box center [673, 271] width 44 height 24
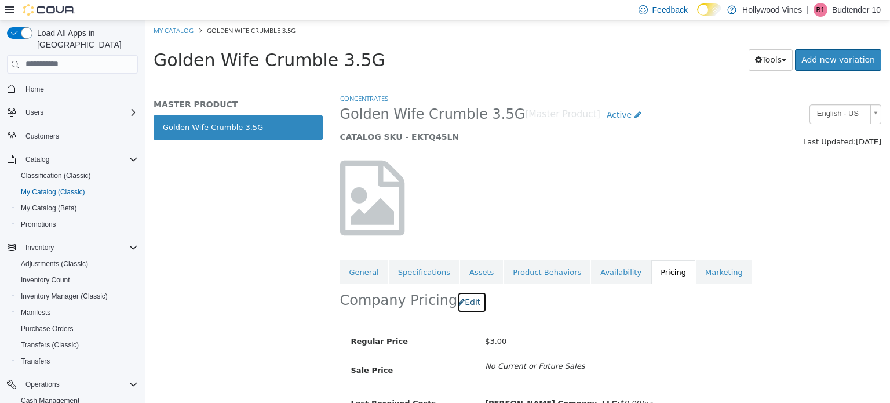
click at [465, 300] on button "Edit" at bounding box center [472, 301] width 30 height 21
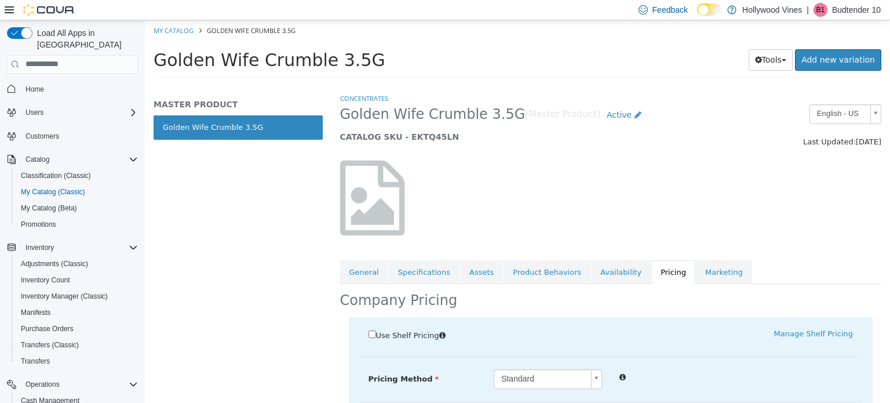
scroll to position [136, 0]
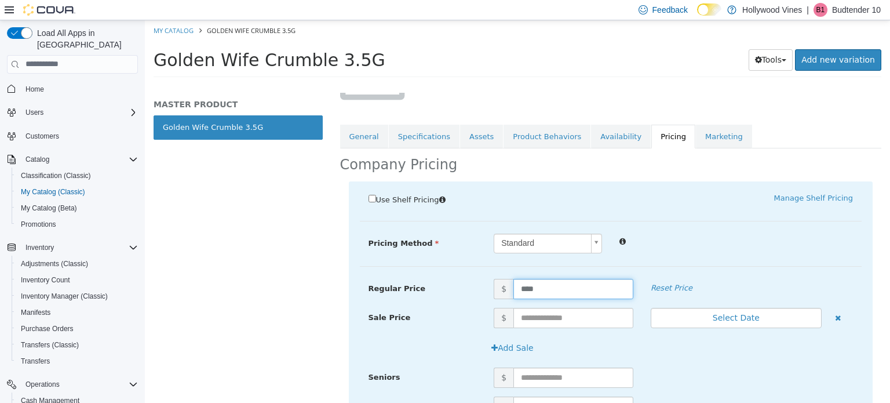
click at [532, 288] on input "****" at bounding box center [573, 288] width 120 height 20
type input "*"
drag, startPoint x: 715, startPoint y: 364, endPoint x: 714, endPoint y: 319, distance: 45.2
click at [710, 349] on div "Add Sale" at bounding box center [611, 352] width 502 height 30
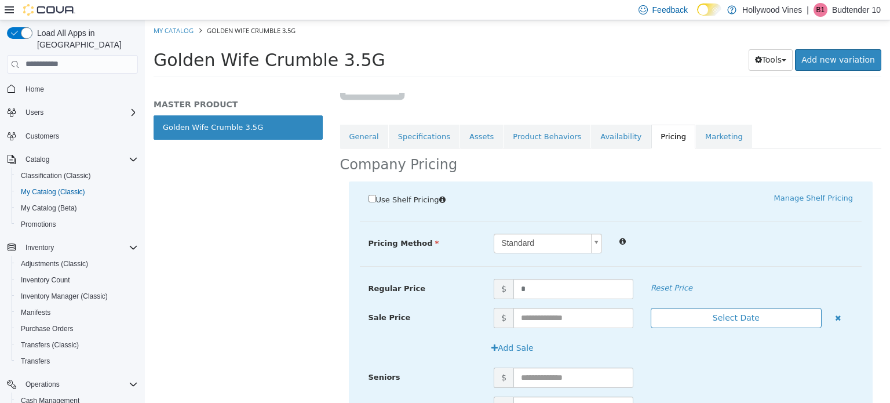
scroll to position [335, 0]
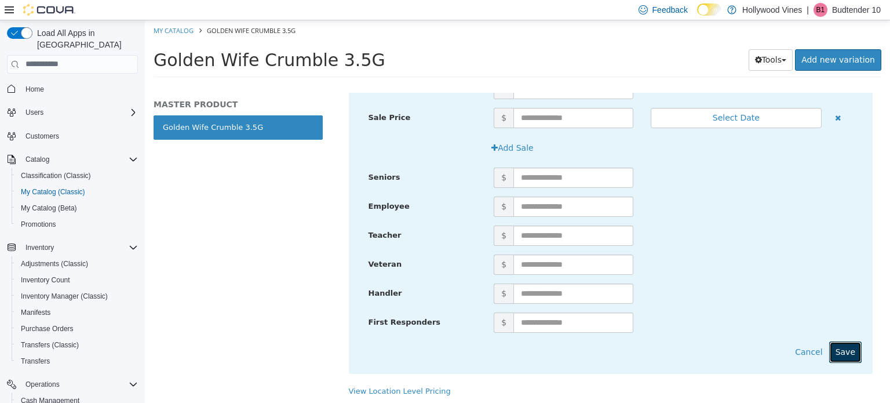
click at [833, 349] on button "Save" at bounding box center [845, 351] width 32 height 21
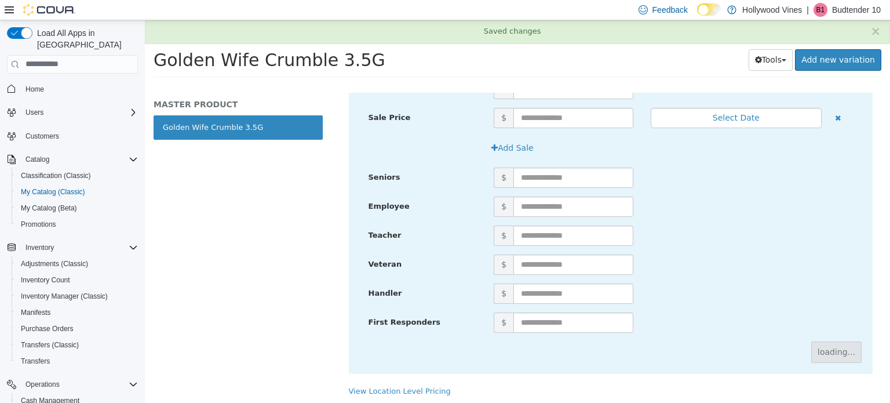
scroll to position [61, 0]
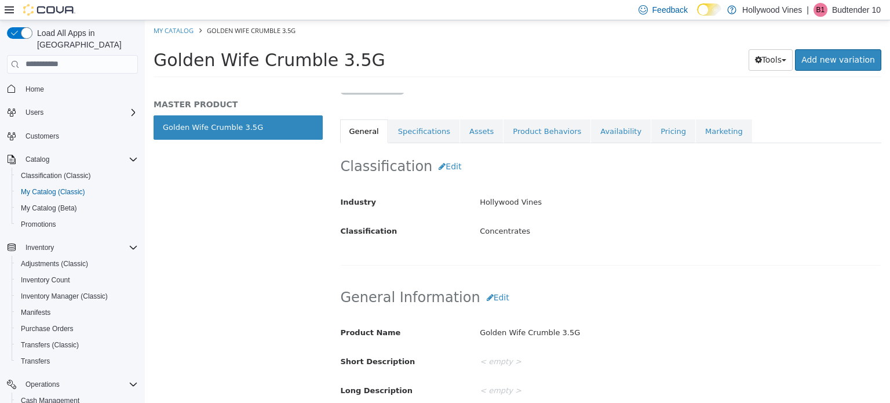
scroll to position [141, 0]
click at [487, 296] on icon "button" at bounding box center [490, 296] width 7 height 8
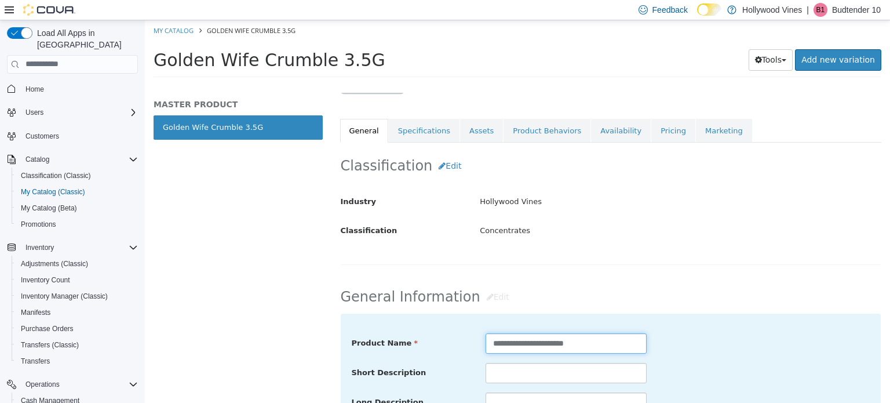
click at [576, 342] on input "**********" at bounding box center [565, 342] width 161 height 20
click at [582, 341] on input "**********" at bounding box center [565, 342] width 161 height 20
type input "**********"
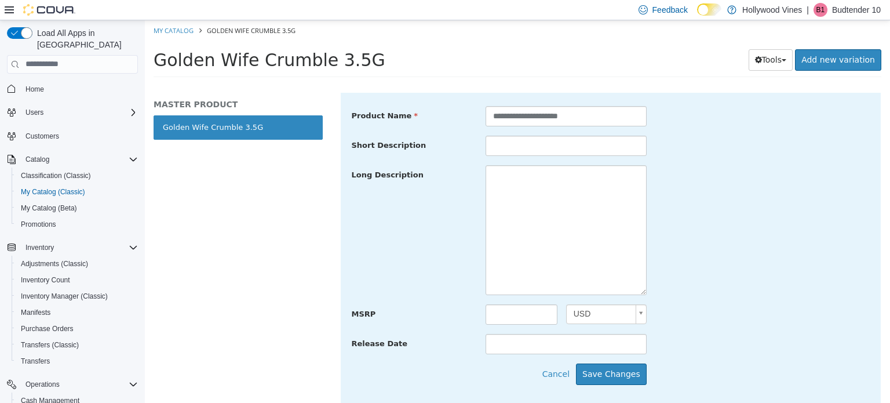
scroll to position [439, 0]
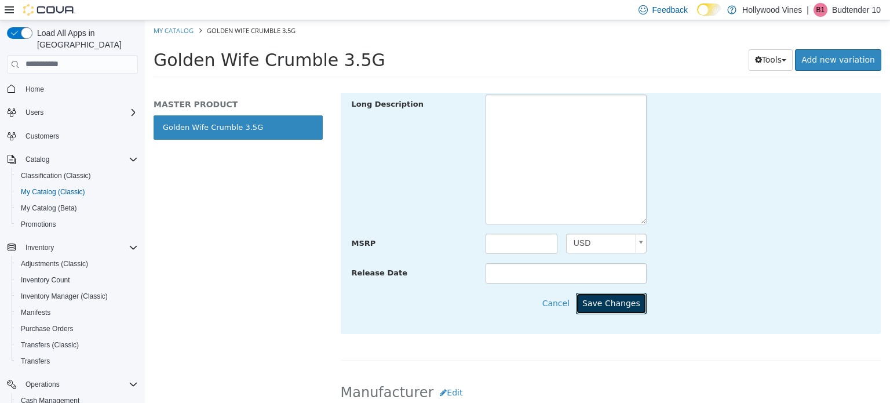
click at [613, 297] on button "Save Changes" at bounding box center [611, 302] width 71 height 21
